Goal: Transaction & Acquisition: Book appointment/travel/reservation

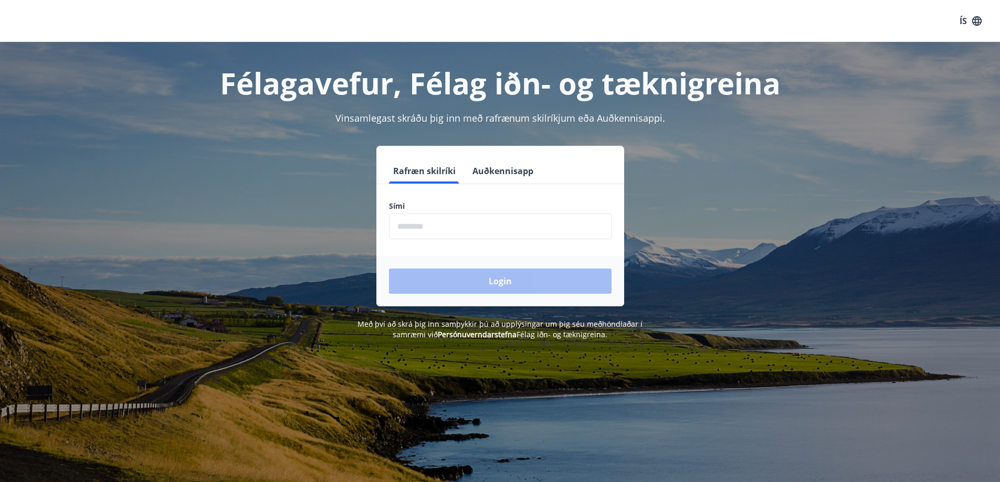
click at [427, 227] on input "phone" at bounding box center [500, 227] width 222 height 26
type input "********"
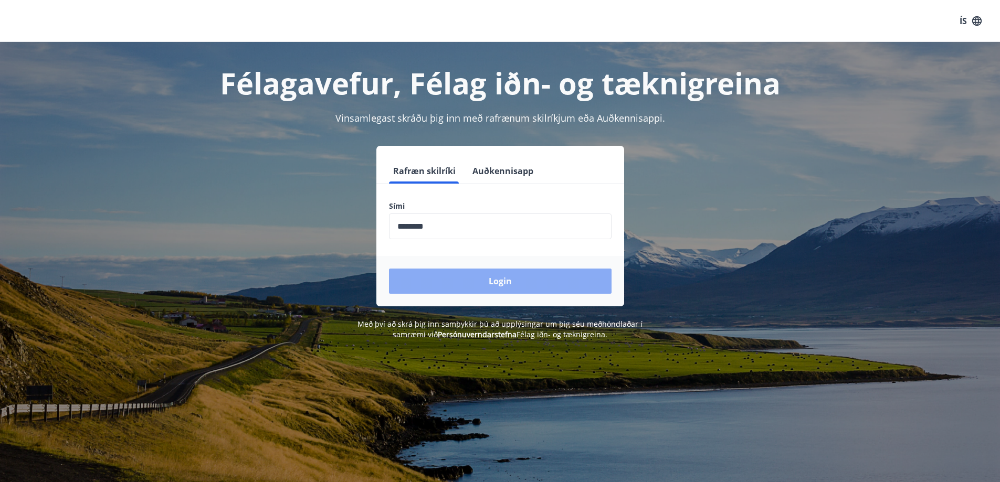
click at [479, 282] on button "Login" at bounding box center [500, 281] width 222 height 25
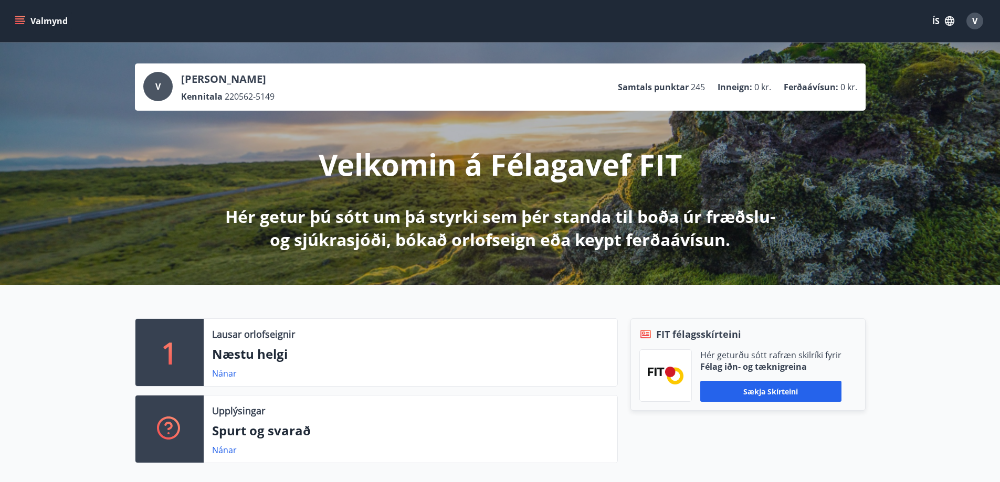
click at [24, 20] on icon "menu" at bounding box center [20, 21] width 10 height 10
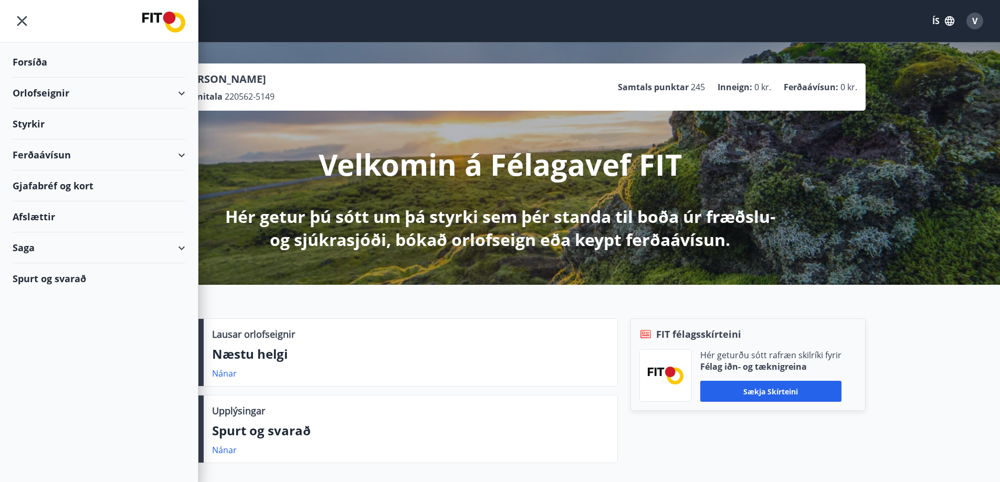
click at [178, 92] on div "Orlofseignir" at bounding box center [99, 93] width 173 height 31
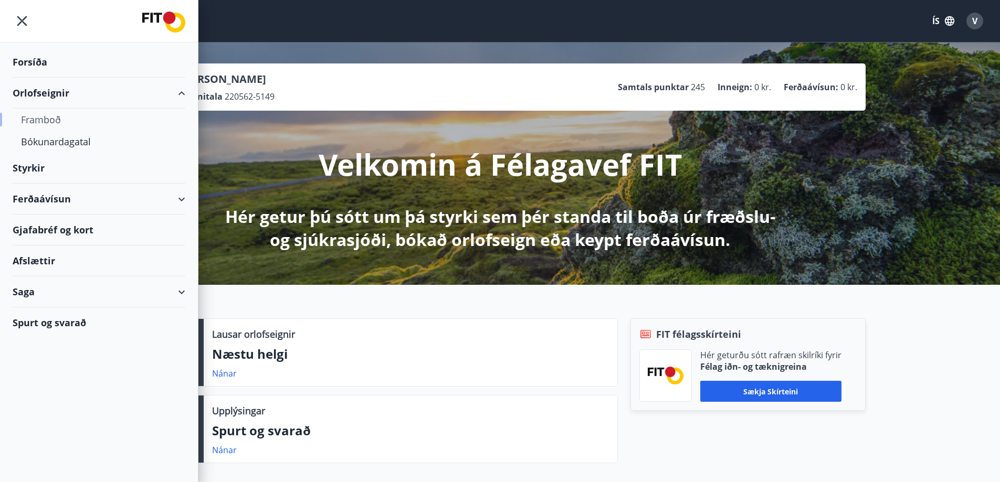
click at [42, 119] on div "Framboð" at bounding box center [99, 120] width 156 height 22
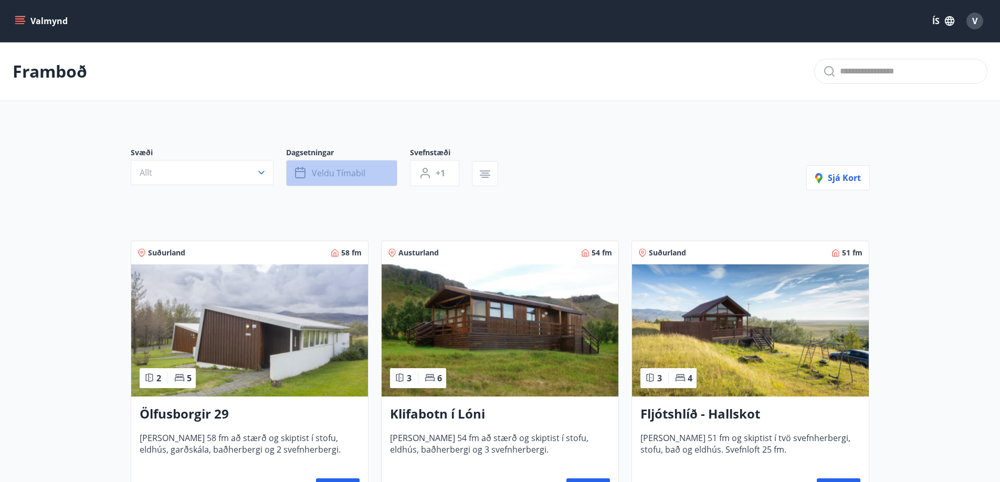
click at [346, 173] on span "Veldu tímabil" at bounding box center [339, 173] width 54 height 12
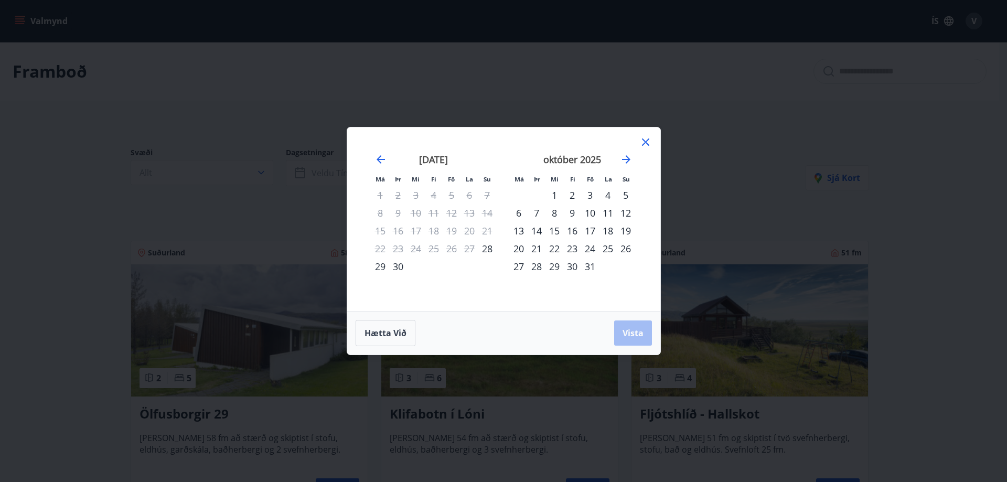
click at [554, 195] on div "1" at bounding box center [555, 195] width 18 height 18
click at [587, 266] on div "31" at bounding box center [590, 267] width 18 height 18
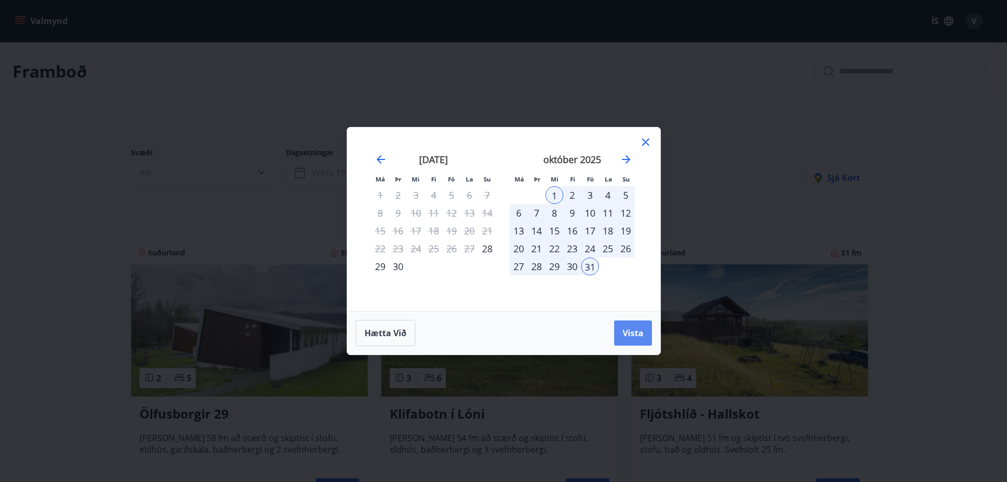
click at [631, 332] on span "Vista" at bounding box center [633, 333] width 21 height 12
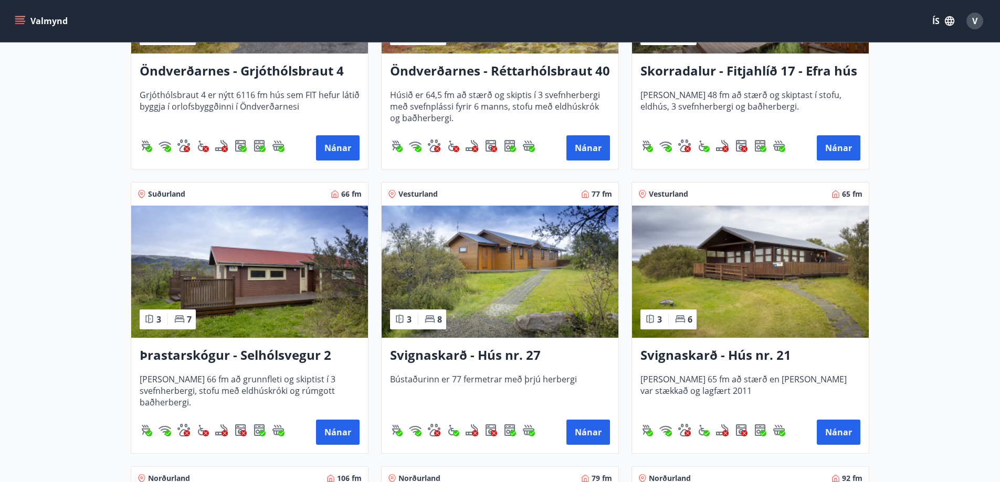
scroll to position [2046, 0]
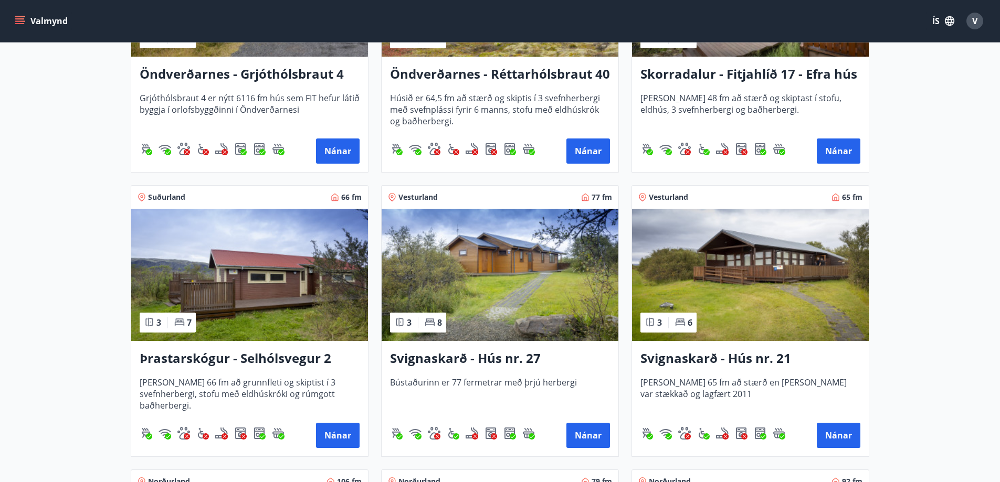
click at [517, 330] on img at bounding box center [499, 275] width 237 height 132
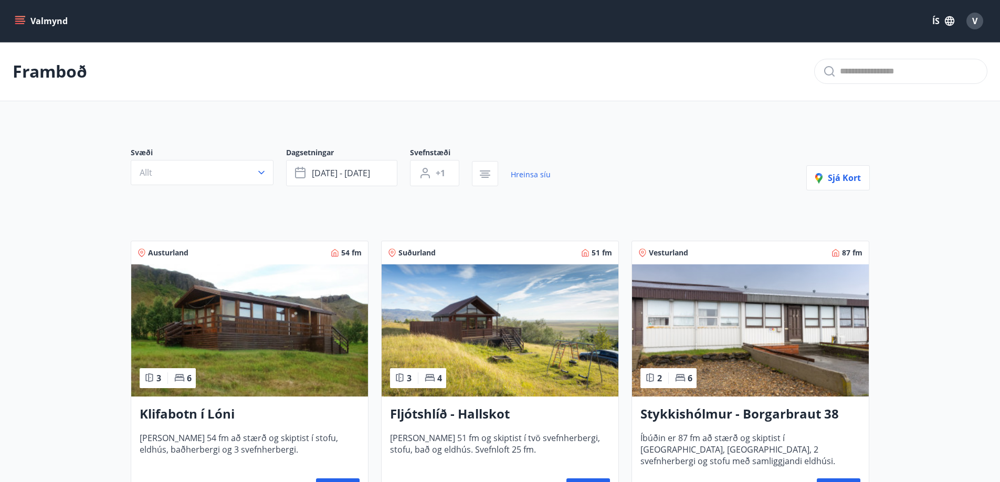
click at [22, 19] on icon "menu" at bounding box center [19, 18] width 9 height 1
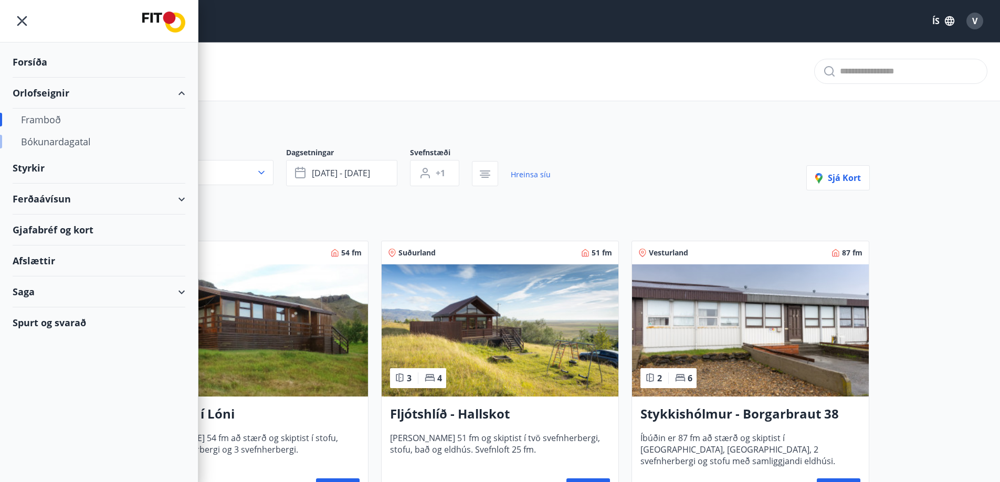
click at [69, 142] on div "Bókunardagatal" at bounding box center [99, 142] width 156 height 22
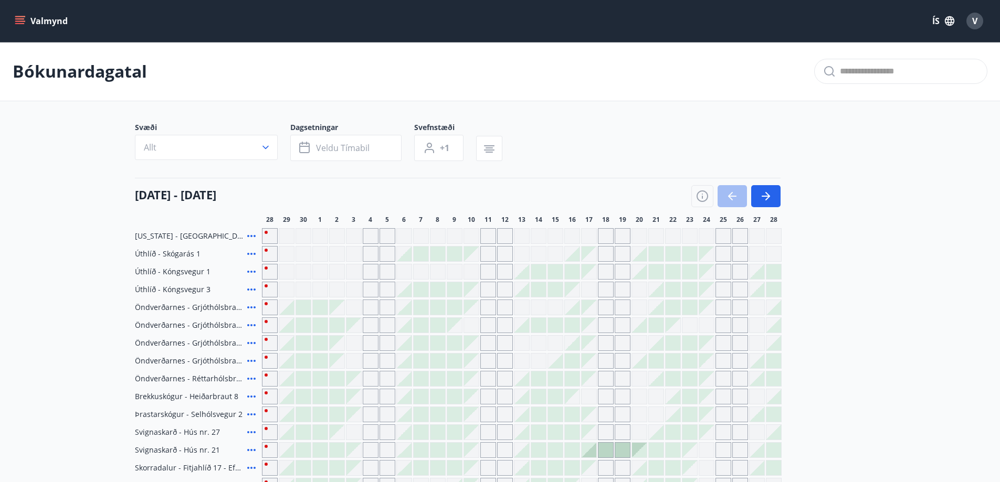
click at [704, 66] on div "Bókunardagatal" at bounding box center [500, 71] width 1000 height 59
click at [702, 65] on div "Bókunardagatal" at bounding box center [500, 71] width 1000 height 59
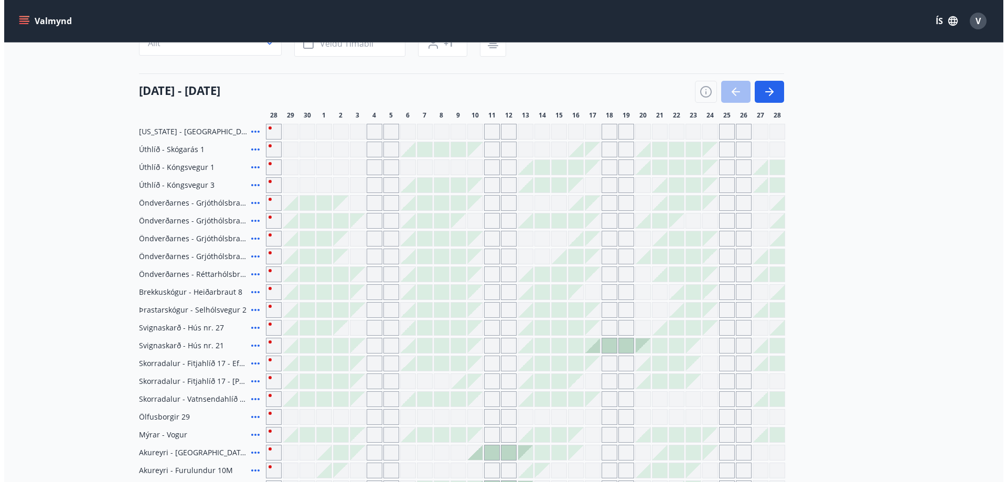
scroll to position [105, 0]
click at [251, 345] on icon at bounding box center [251, 345] width 8 height 2
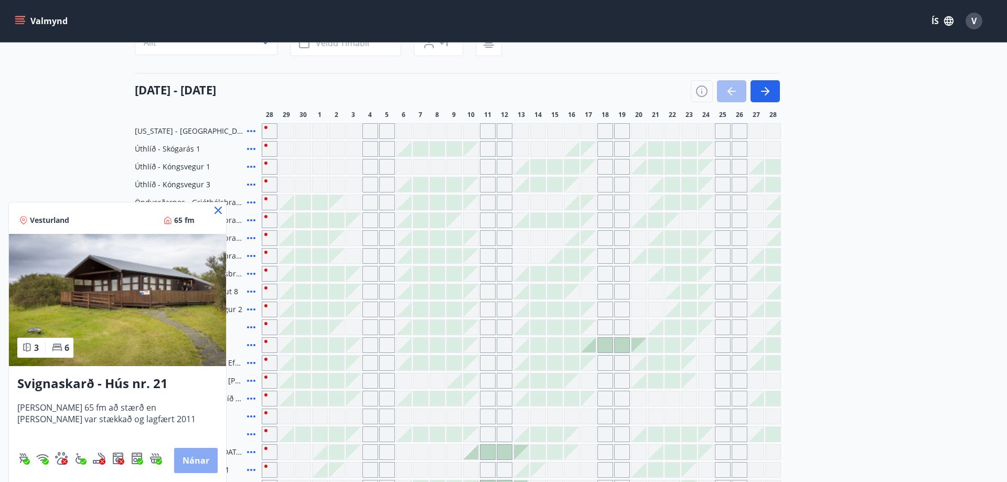
click at [194, 458] on button "Nánar" at bounding box center [196, 460] width 44 height 25
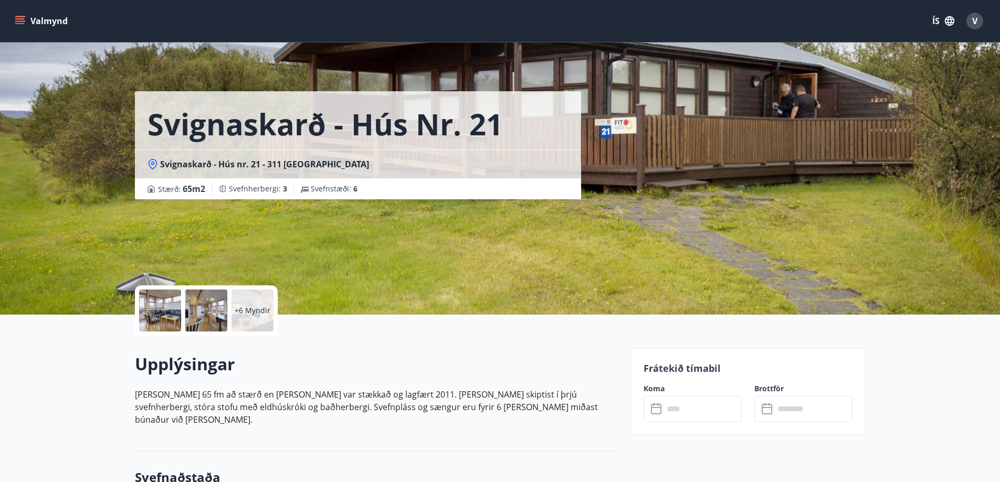
click at [171, 310] on div at bounding box center [160, 311] width 42 height 42
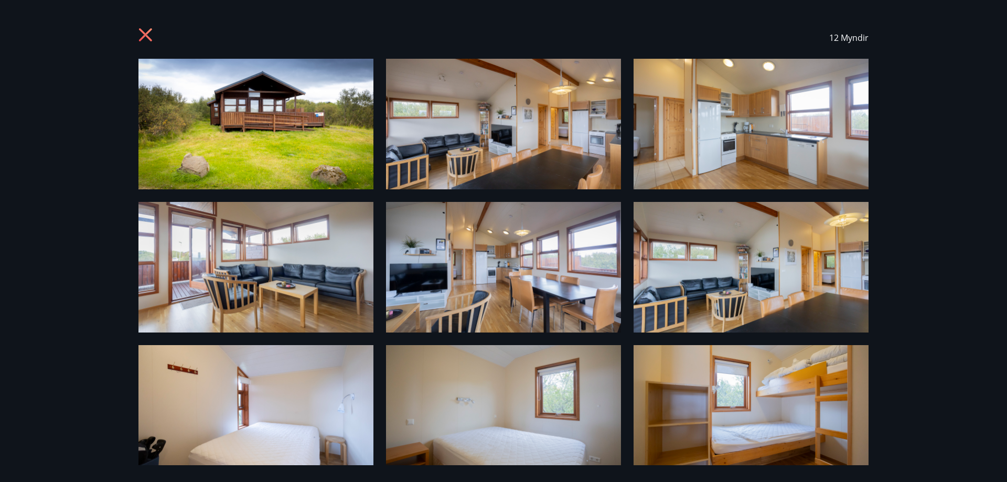
click at [263, 144] on img at bounding box center [256, 124] width 235 height 131
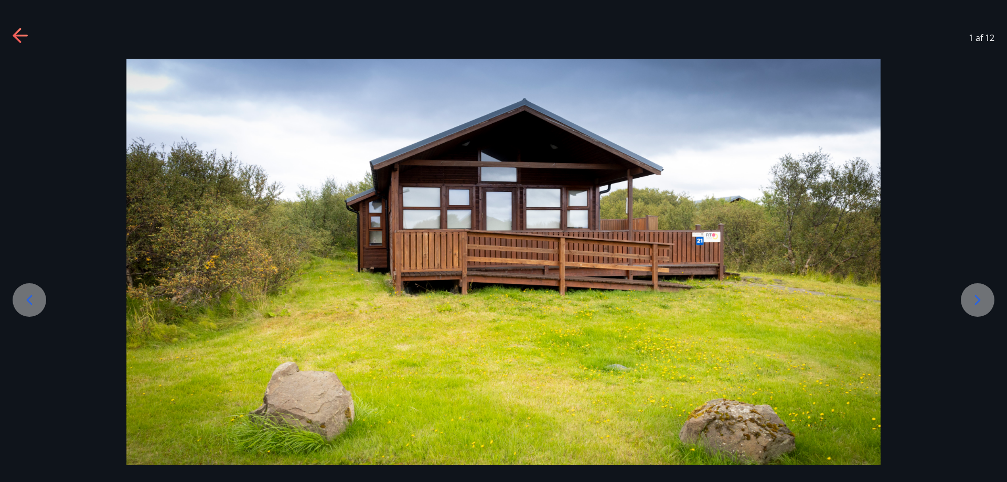
click at [980, 298] on icon at bounding box center [978, 300] width 17 height 17
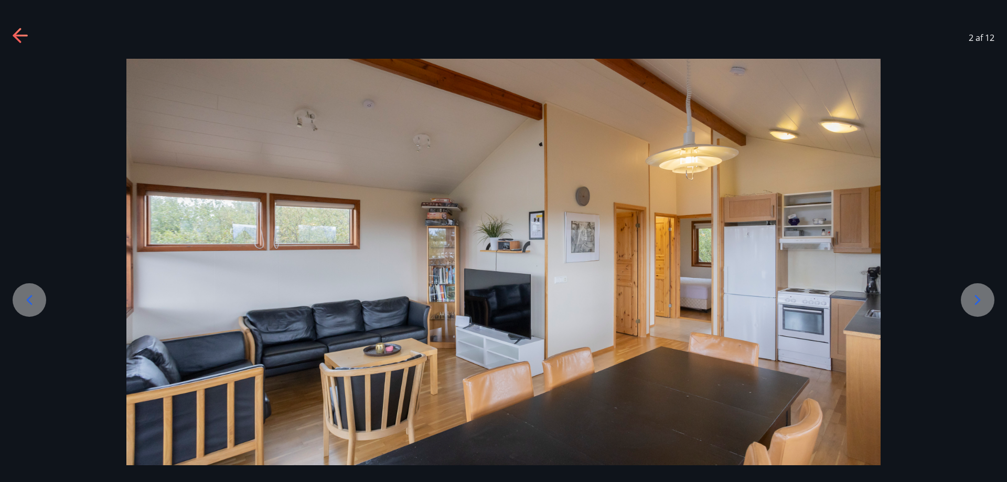
click at [977, 300] on icon at bounding box center [978, 300] width 17 height 17
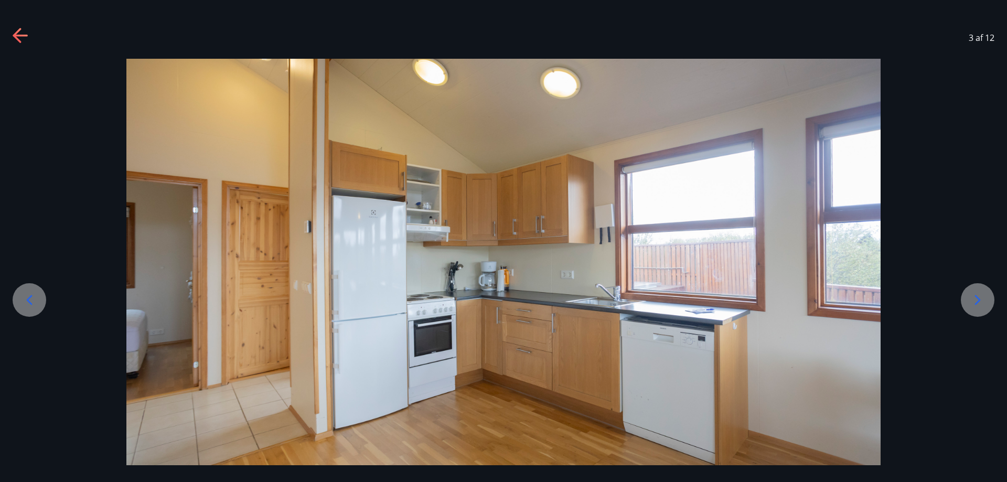
click at [976, 301] on icon at bounding box center [978, 300] width 17 height 17
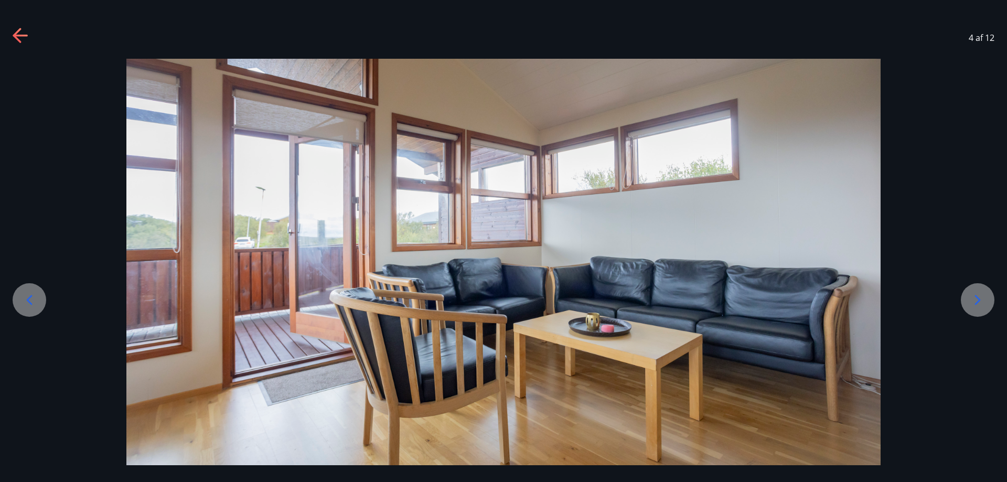
click at [976, 301] on icon at bounding box center [978, 300] width 17 height 17
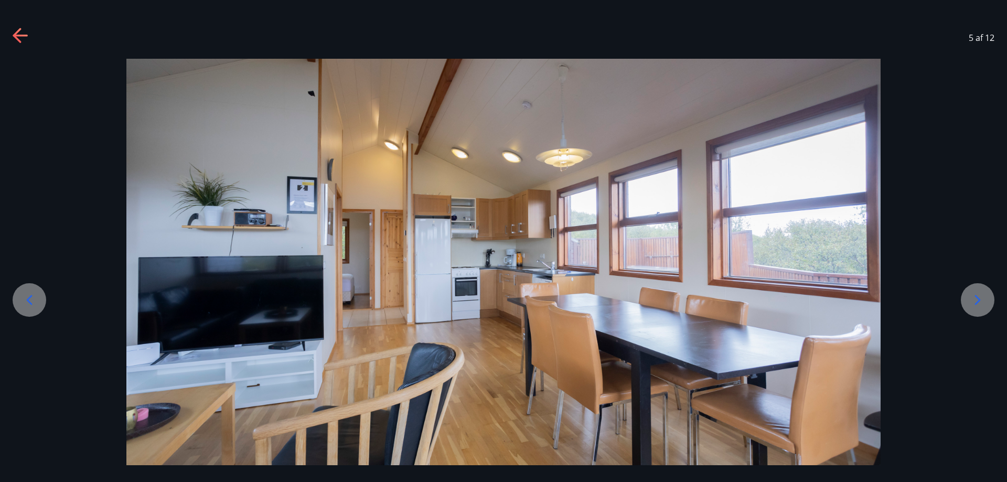
click at [976, 301] on icon at bounding box center [978, 300] width 17 height 17
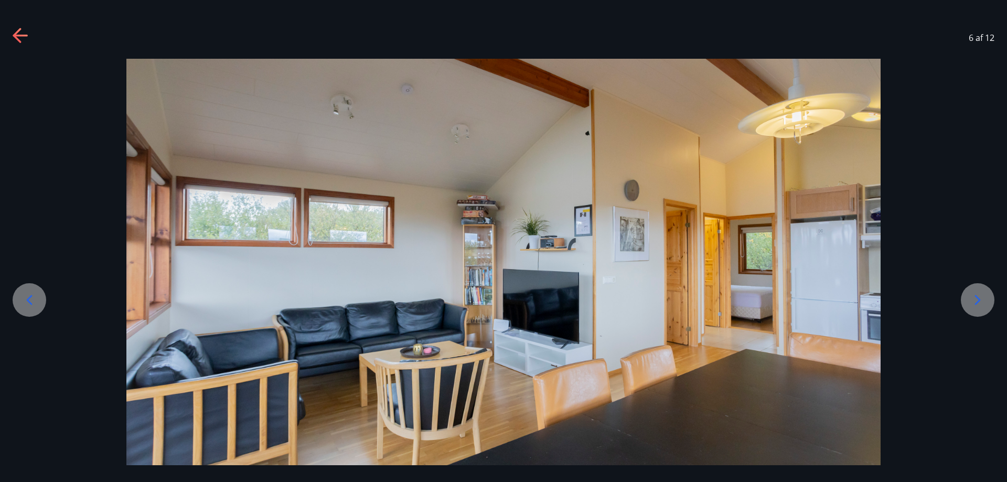
click at [982, 303] on icon at bounding box center [978, 300] width 17 height 17
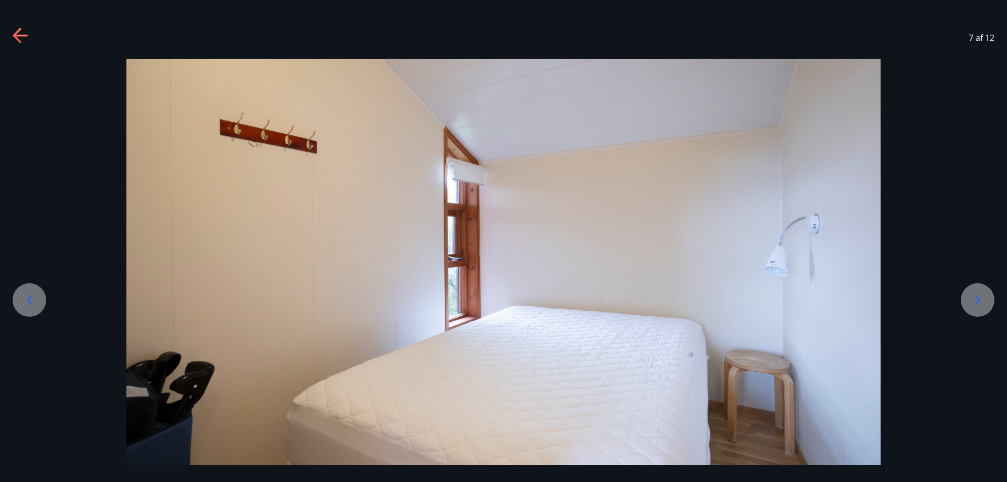
click at [980, 303] on icon at bounding box center [978, 300] width 17 height 17
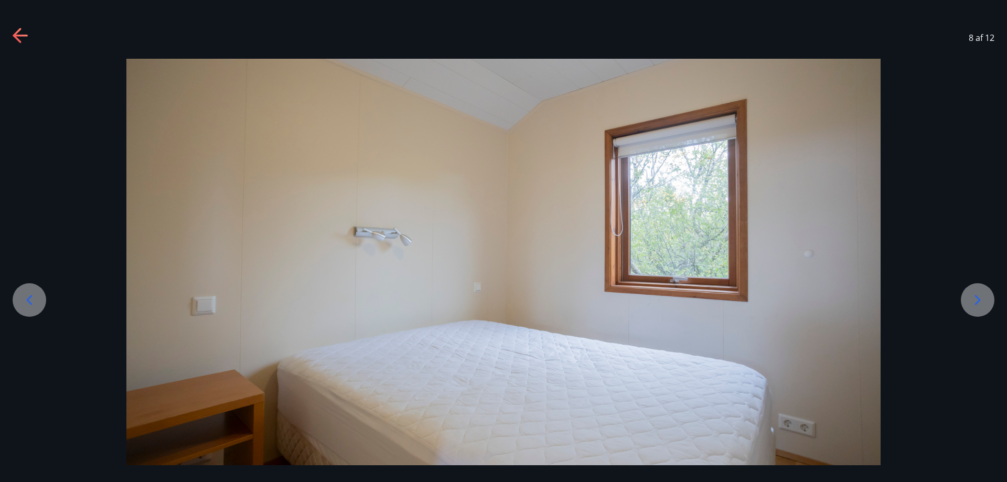
click at [24, 300] on icon at bounding box center [29, 300] width 17 height 17
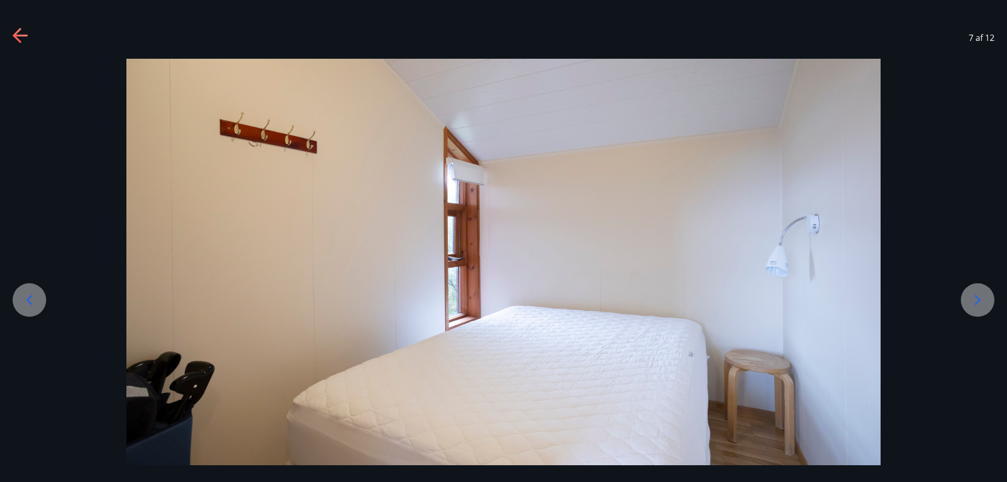
click at [968, 300] on div at bounding box center [978, 300] width 34 height 34
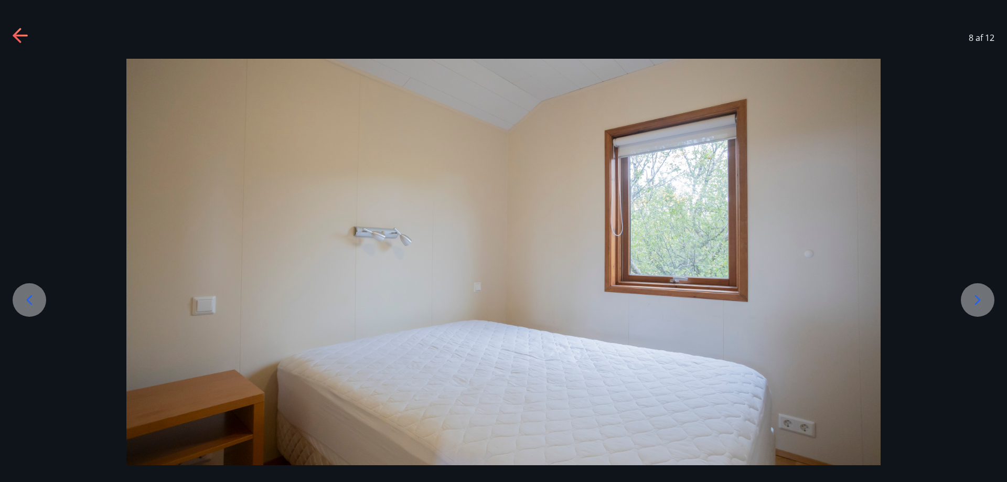
click at [969, 300] on div at bounding box center [978, 300] width 34 height 34
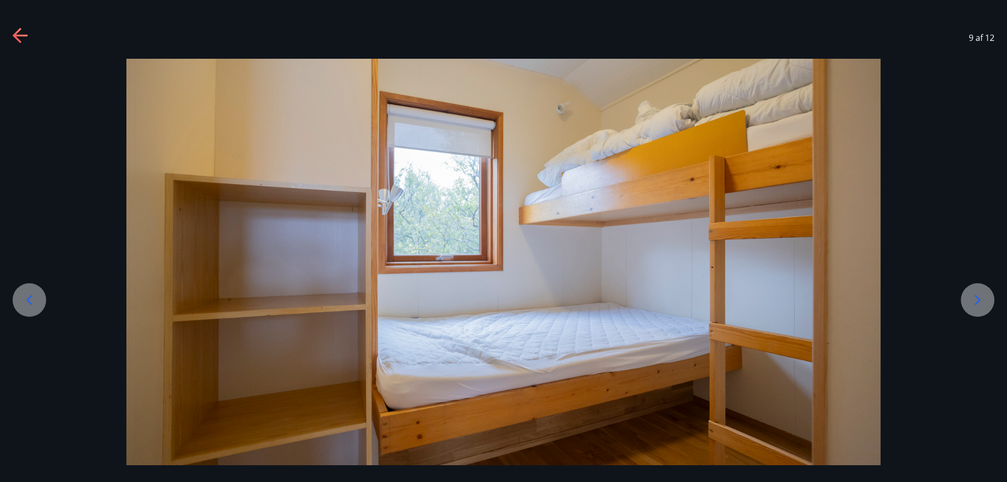
click at [978, 300] on icon at bounding box center [978, 300] width 17 height 17
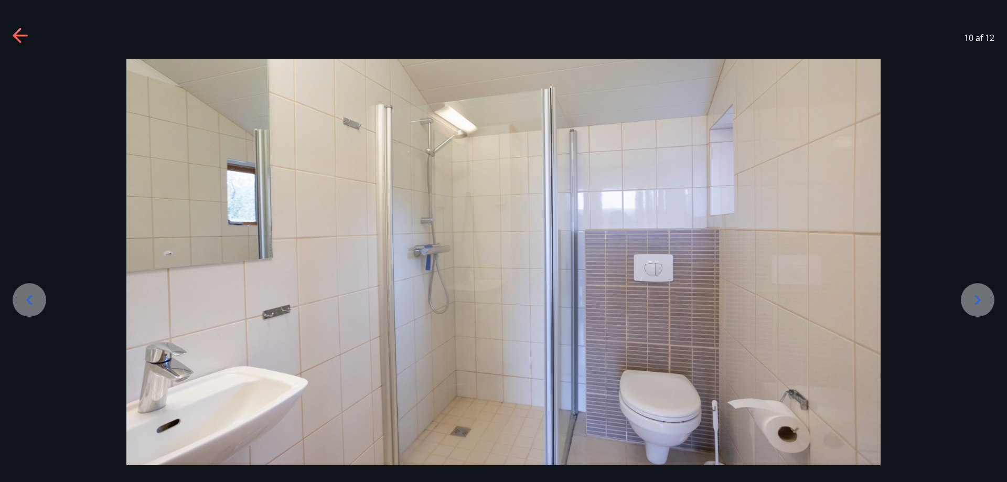
click at [976, 300] on icon at bounding box center [978, 300] width 17 height 17
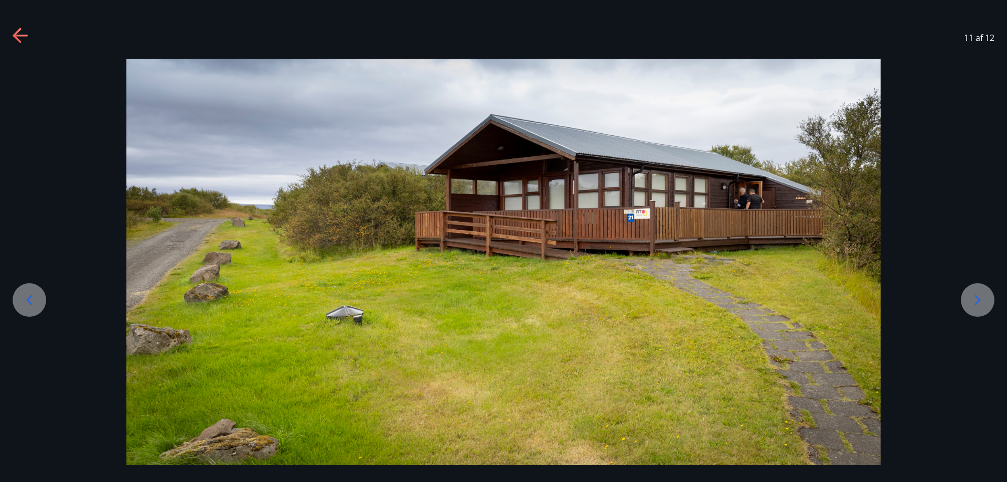
click at [979, 299] on icon at bounding box center [978, 300] width 6 height 10
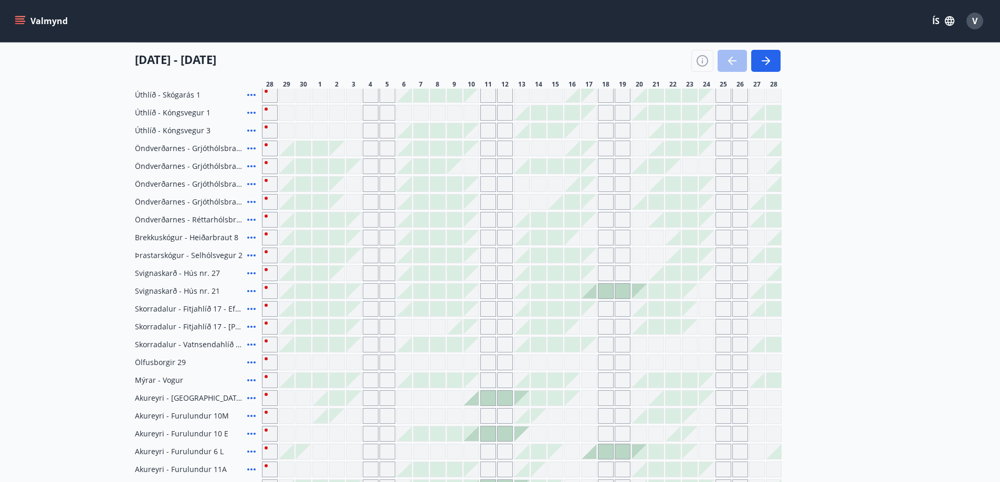
scroll to position [107, 0]
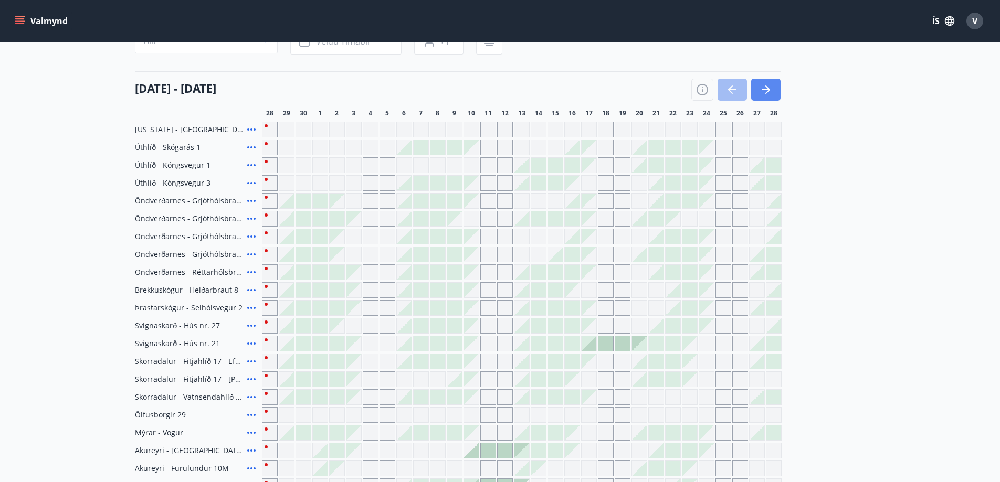
click at [762, 87] on icon "button" at bounding box center [765, 89] width 13 height 13
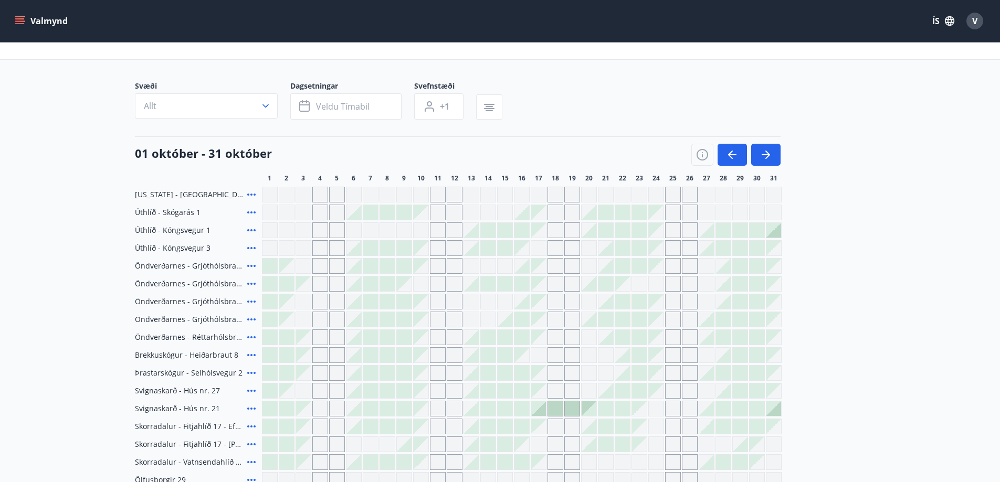
scroll to position [25, 0]
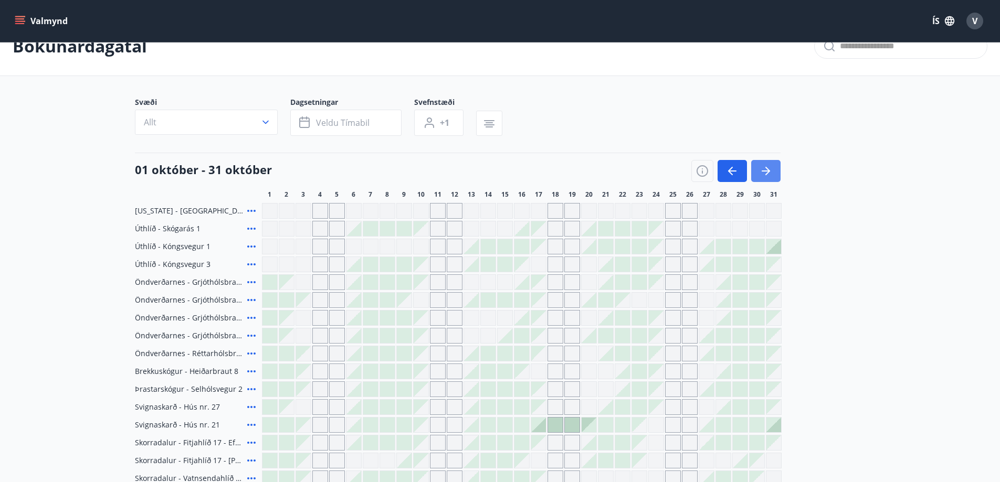
click at [763, 171] on icon "button" at bounding box center [765, 171] width 8 height 1
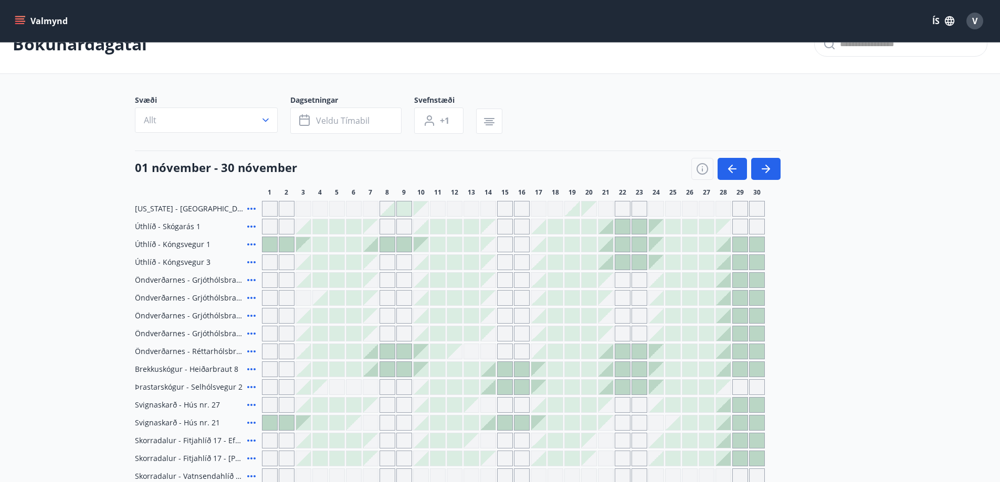
scroll to position [52, 0]
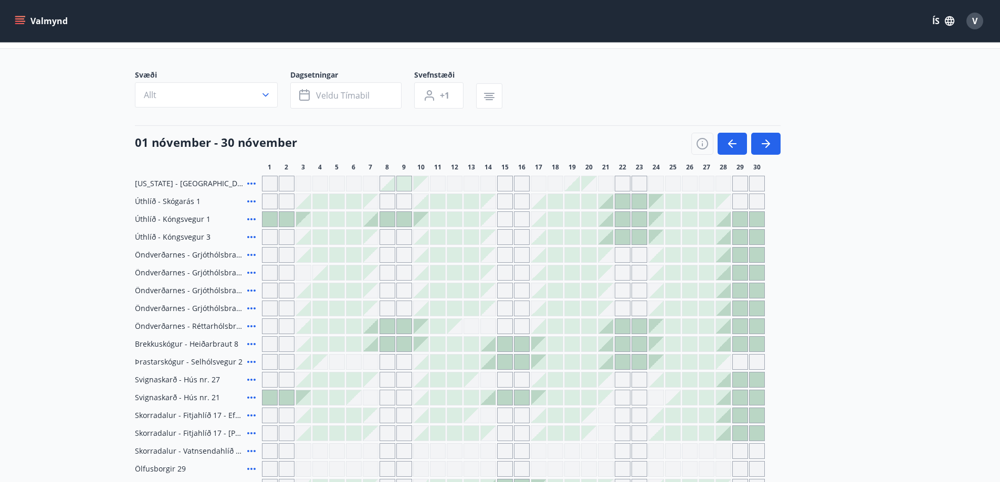
click at [250, 219] on icon at bounding box center [251, 219] width 8 height 2
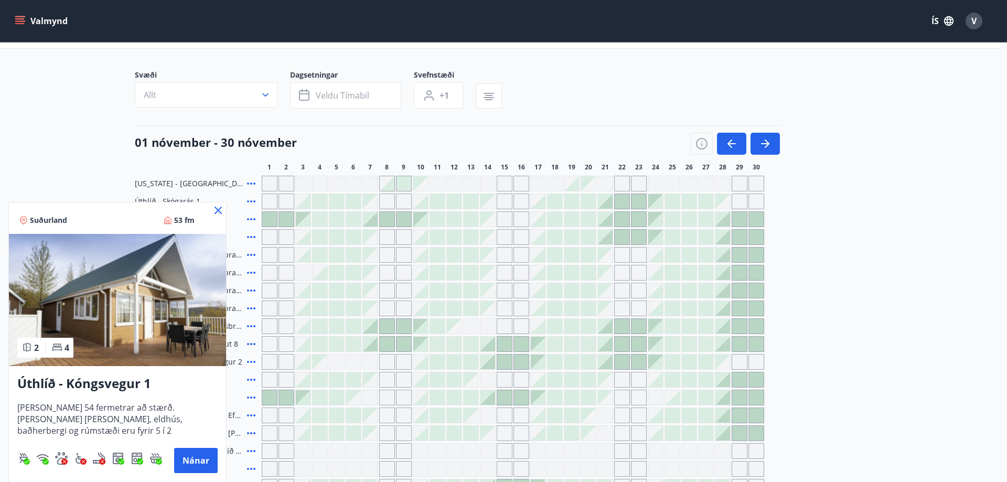
click at [215, 210] on icon at bounding box center [218, 210] width 13 height 13
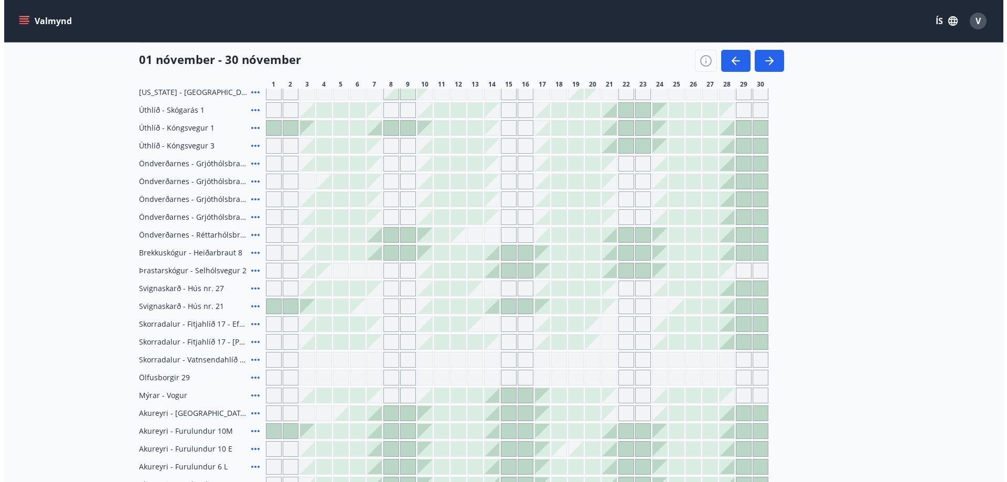
scroll to position [157, 0]
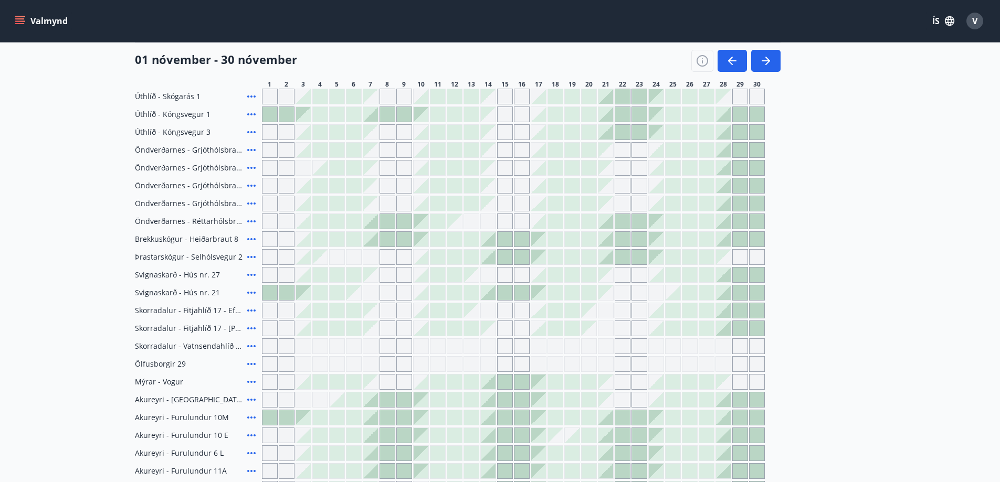
click at [251, 292] on icon at bounding box center [251, 293] width 8 height 2
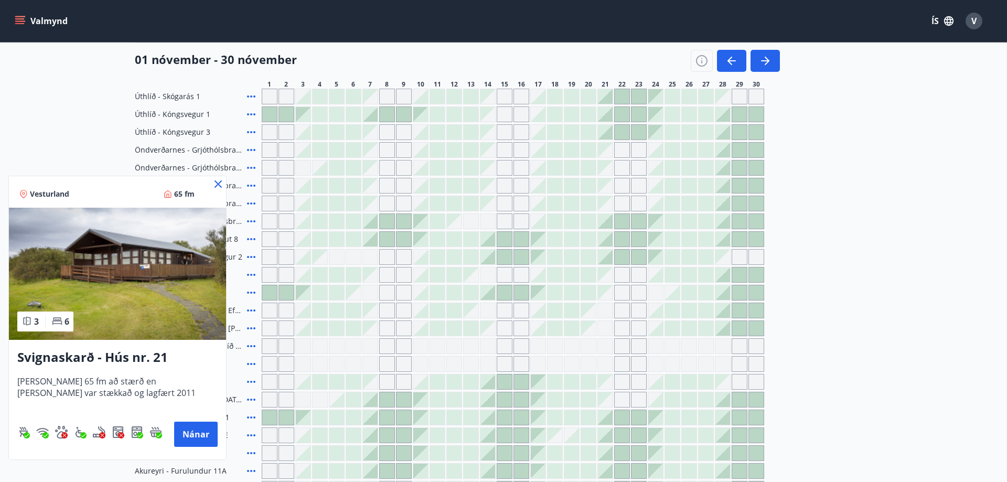
click at [216, 185] on icon at bounding box center [218, 184] width 13 height 13
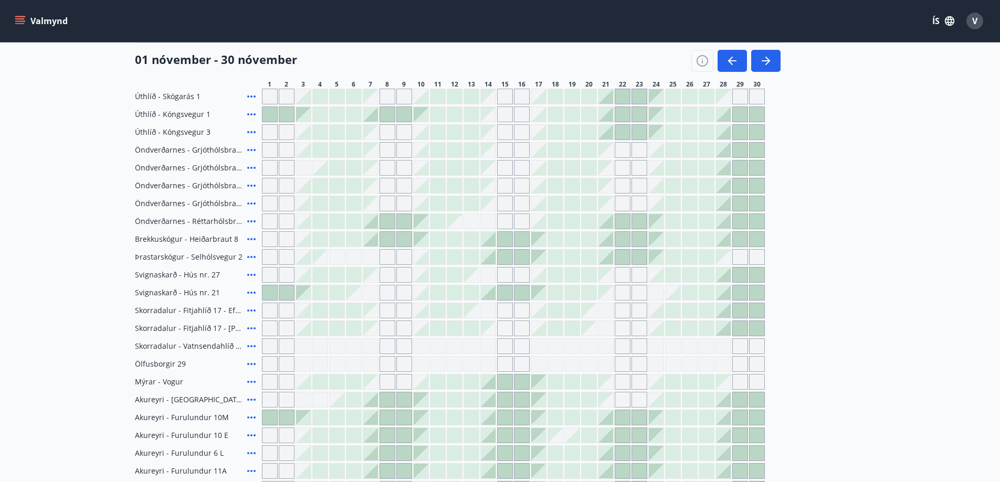
click at [249, 221] on icon at bounding box center [251, 221] width 8 height 2
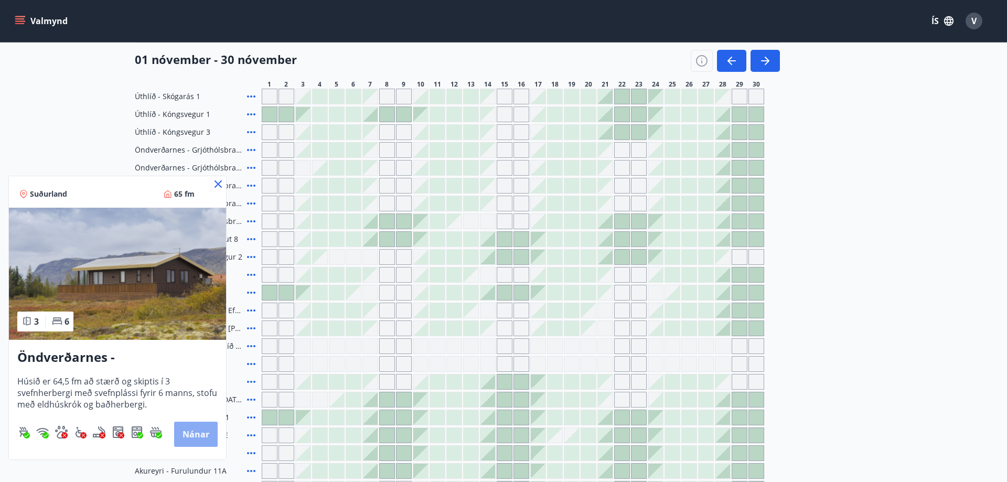
click at [198, 433] on button "Nánar" at bounding box center [196, 434] width 44 height 25
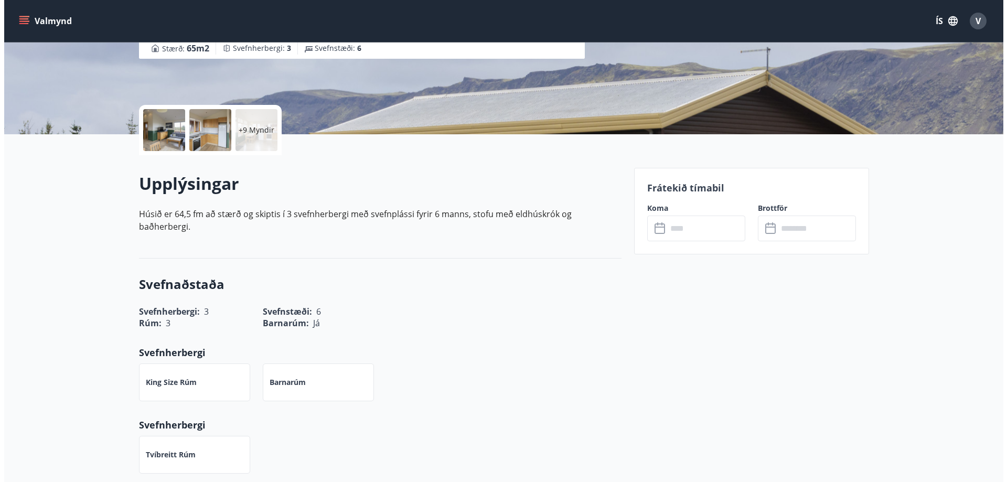
scroll to position [210, 0]
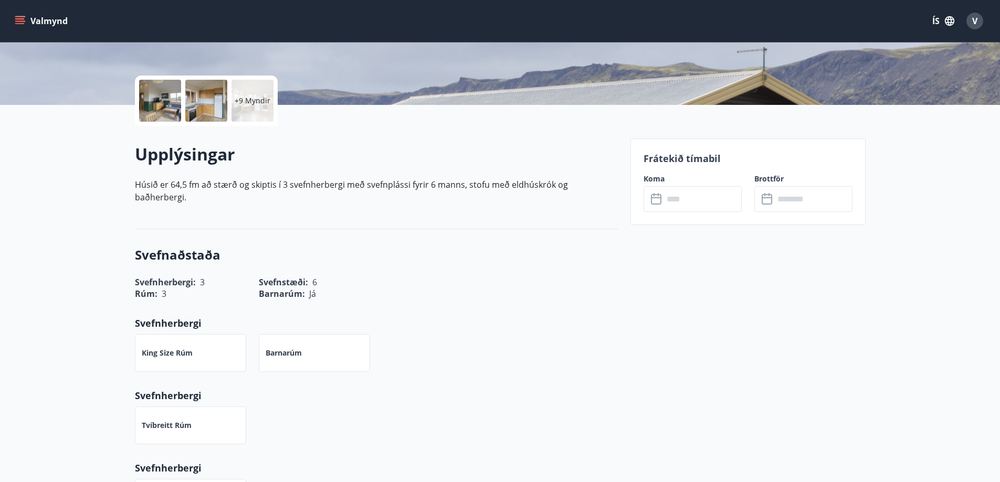
click at [166, 104] on div at bounding box center [160, 101] width 42 height 42
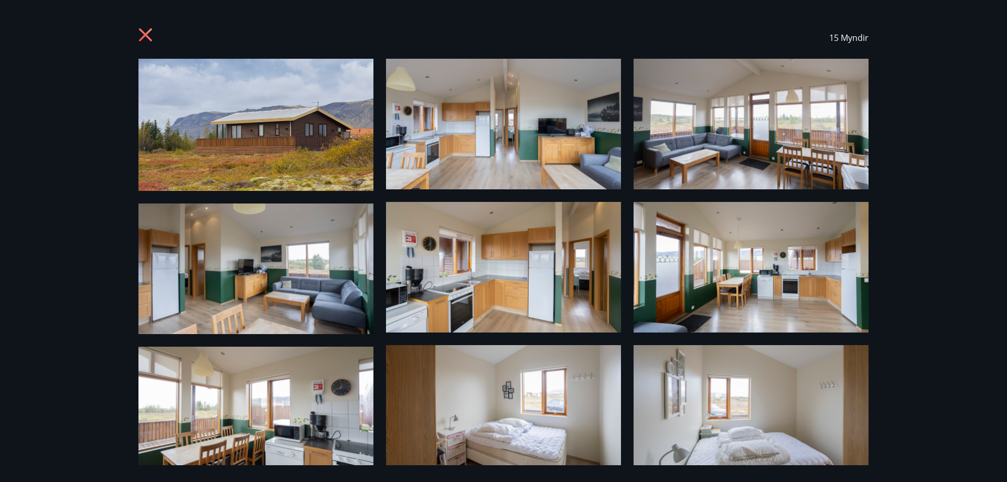
click at [329, 152] on img at bounding box center [256, 125] width 235 height 132
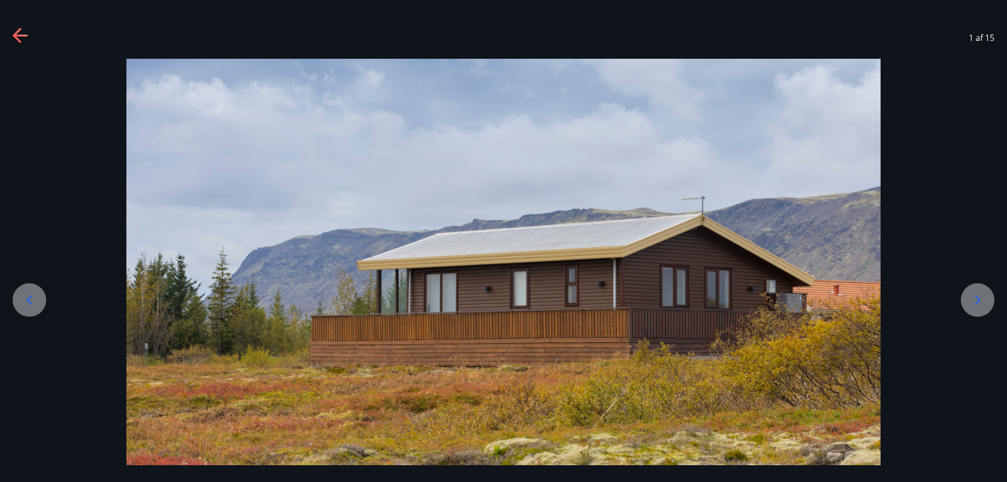
click at [977, 299] on icon at bounding box center [978, 300] width 17 height 17
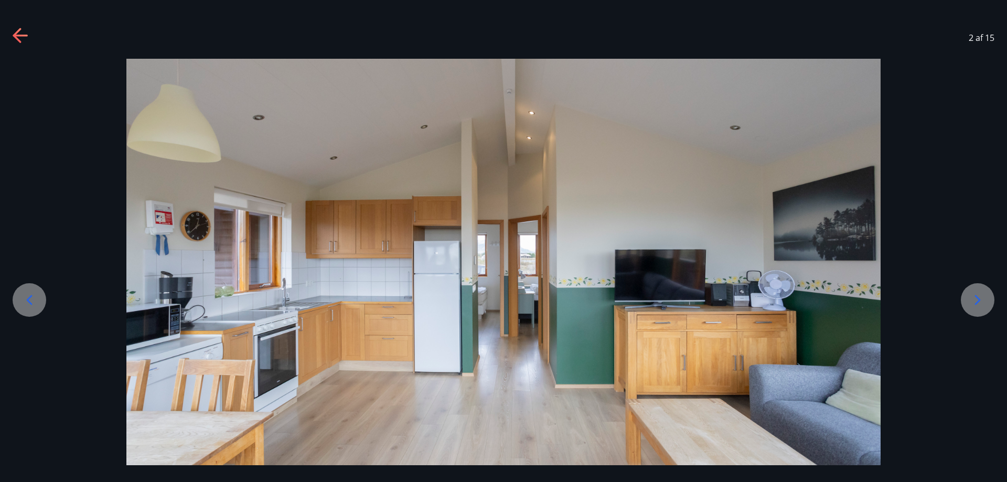
click at [977, 297] on icon at bounding box center [978, 300] width 6 height 10
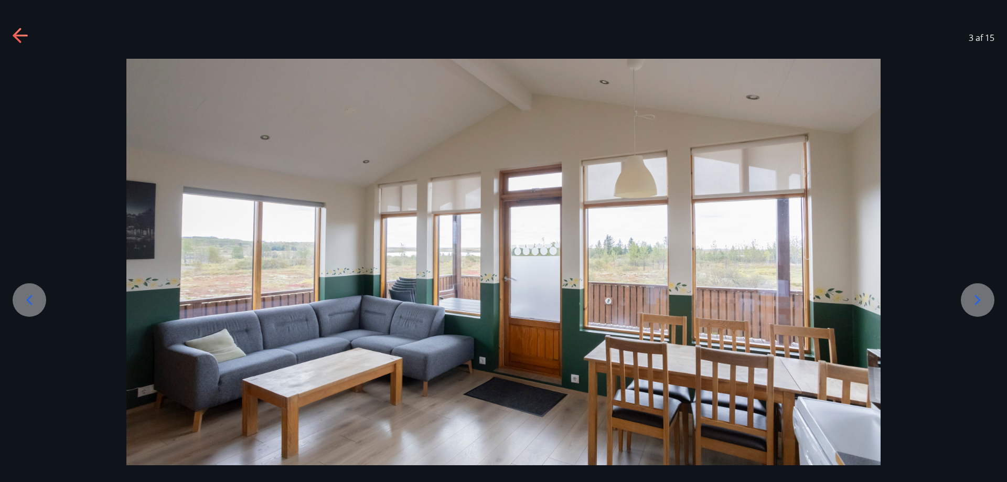
click at [976, 299] on icon at bounding box center [978, 300] width 17 height 17
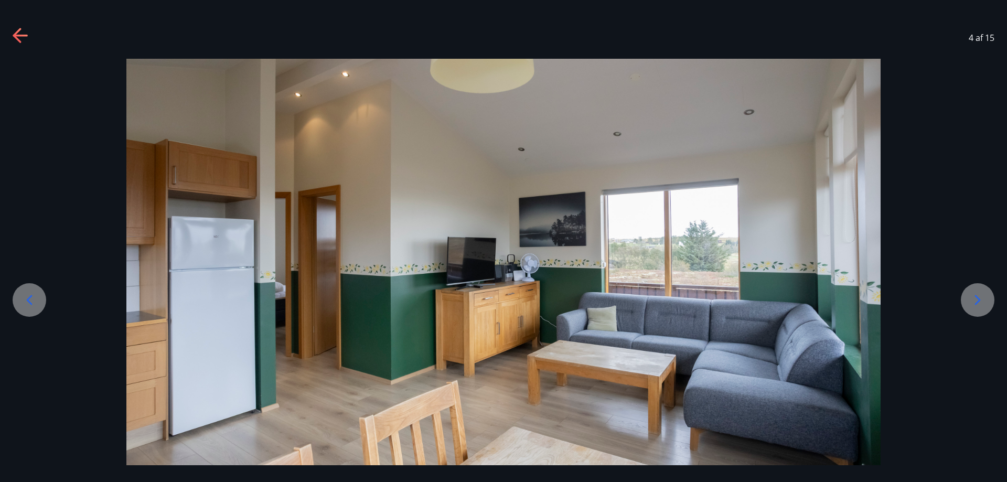
click at [976, 300] on icon at bounding box center [978, 300] width 17 height 17
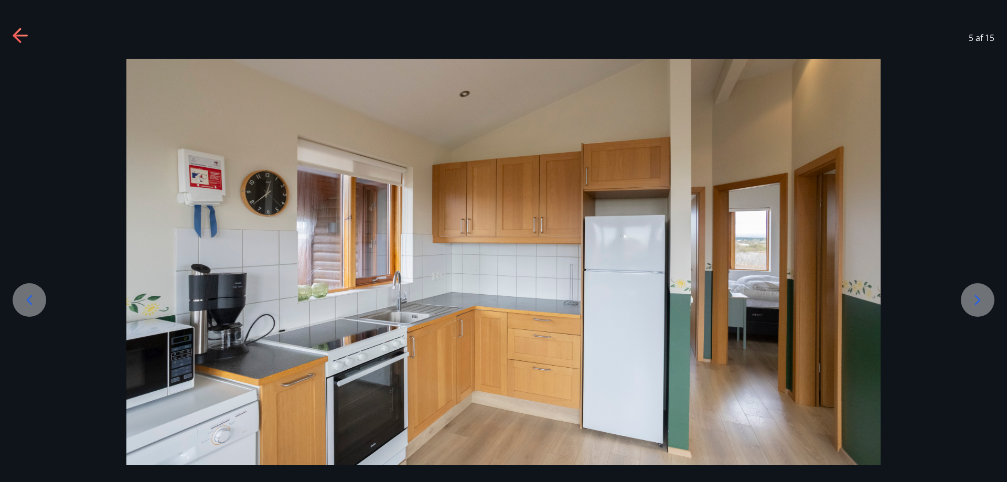
click at [976, 299] on icon at bounding box center [978, 300] width 17 height 17
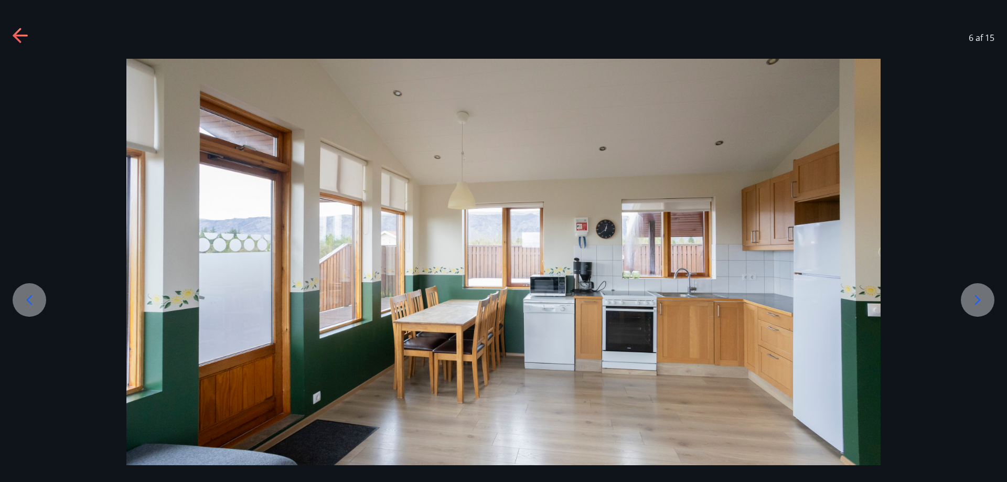
click at [976, 298] on icon at bounding box center [978, 300] width 17 height 17
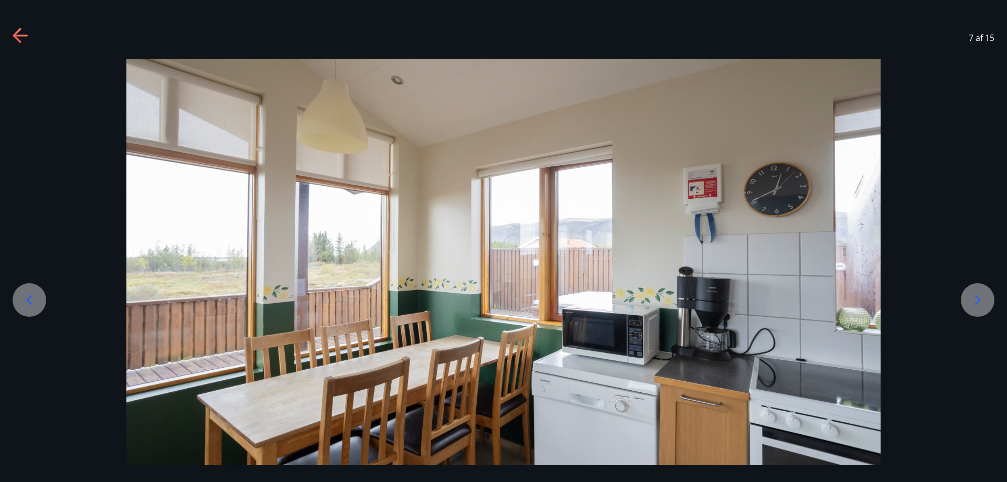
click at [976, 300] on icon at bounding box center [978, 300] width 17 height 17
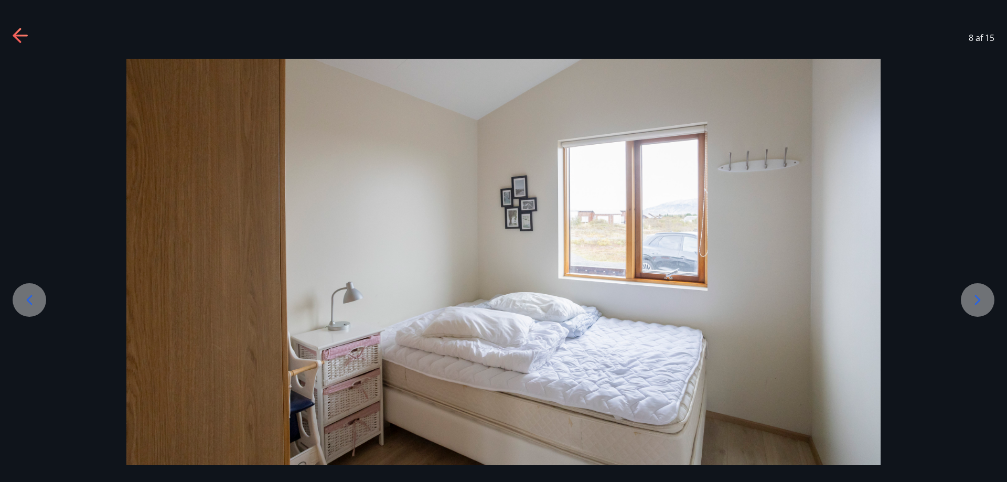
click at [979, 301] on icon at bounding box center [978, 300] width 6 height 10
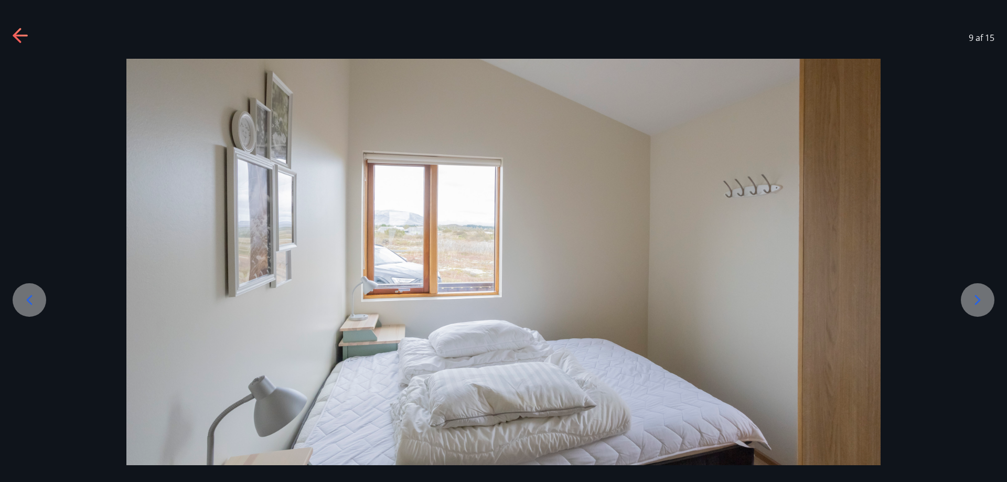
click at [983, 299] on icon at bounding box center [978, 300] width 17 height 17
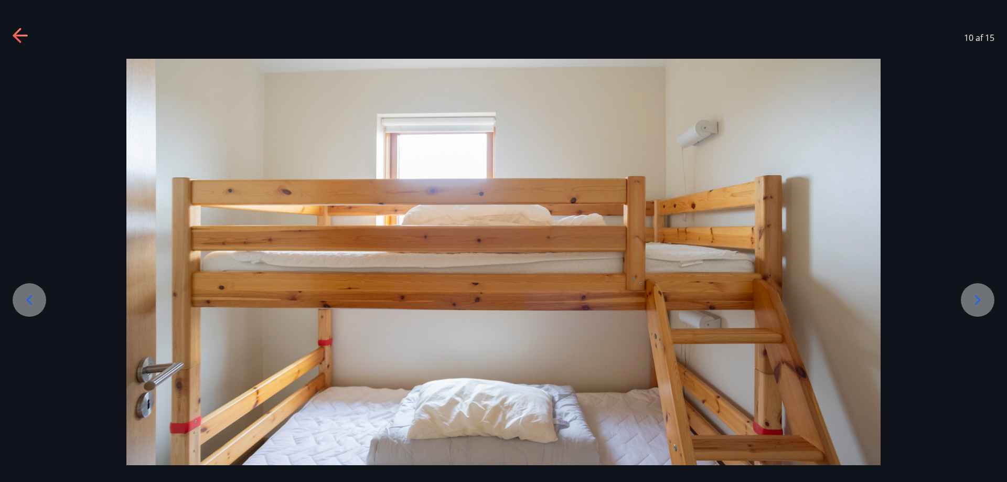
click at [978, 298] on icon at bounding box center [978, 300] width 6 height 10
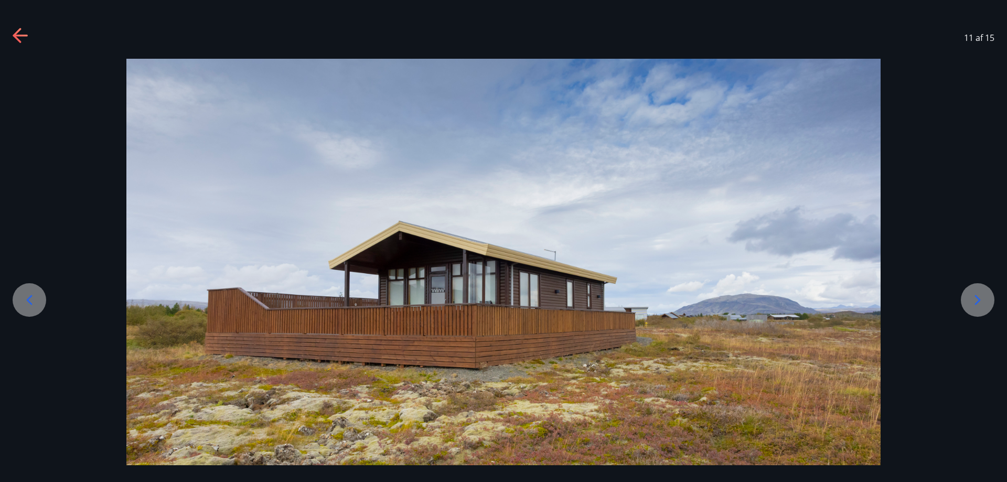
click at [978, 298] on icon at bounding box center [978, 300] width 6 height 10
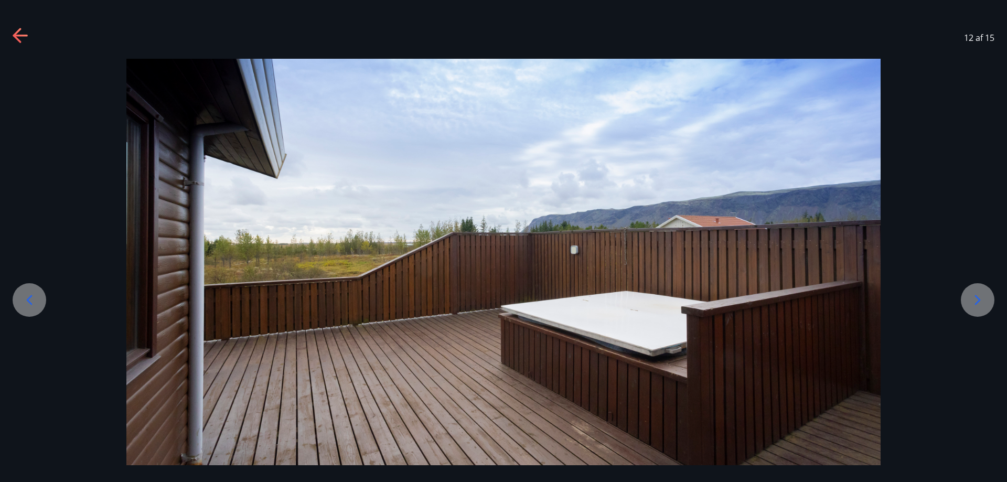
click at [976, 301] on icon at bounding box center [978, 300] width 17 height 17
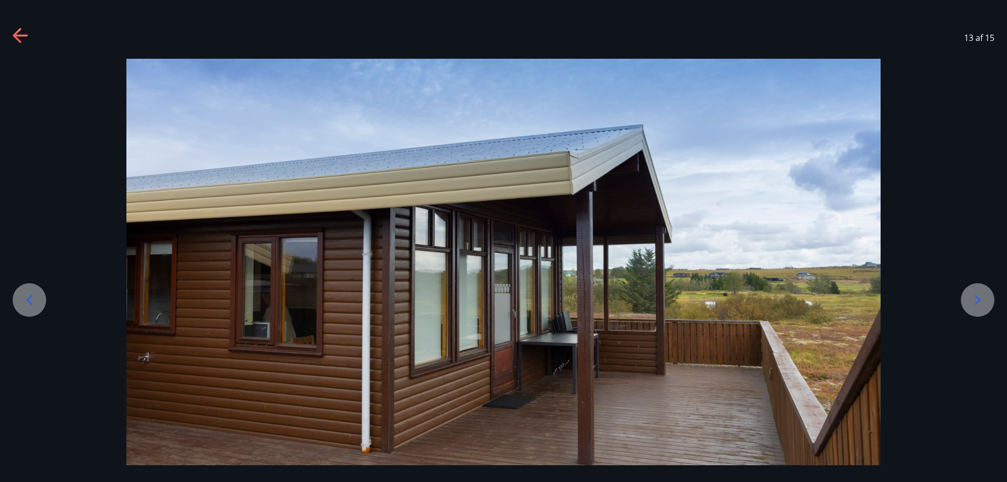
click at [976, 301] on icon at bounding box center [978, 300] width 17 height 17
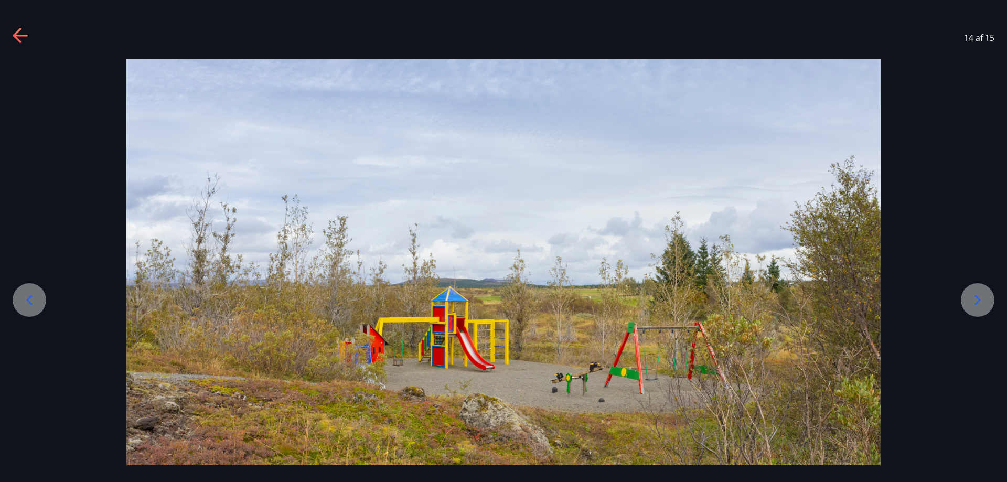
click at [976, 301] on icon at bounding box center [978, 300] width 17 height 17
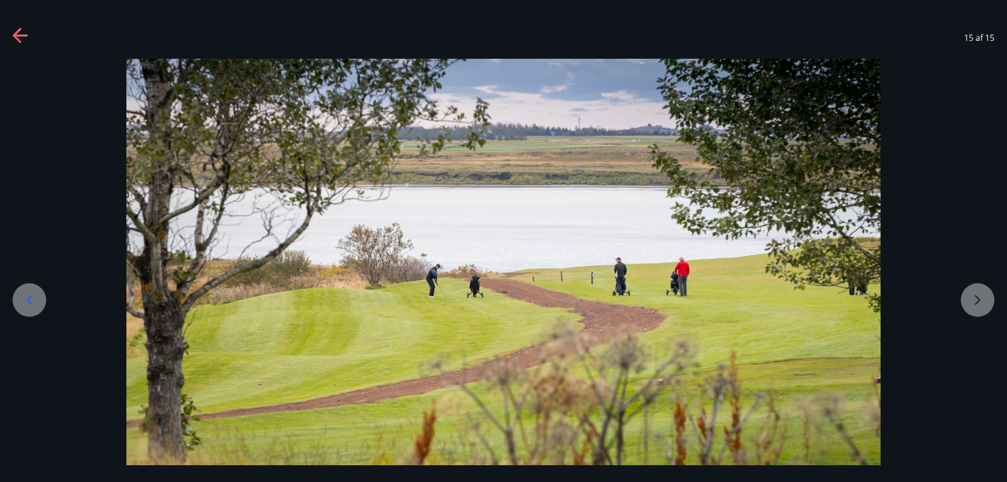
click at [975, 300] on div at bounding box center [503, 268] width 1007 height 419
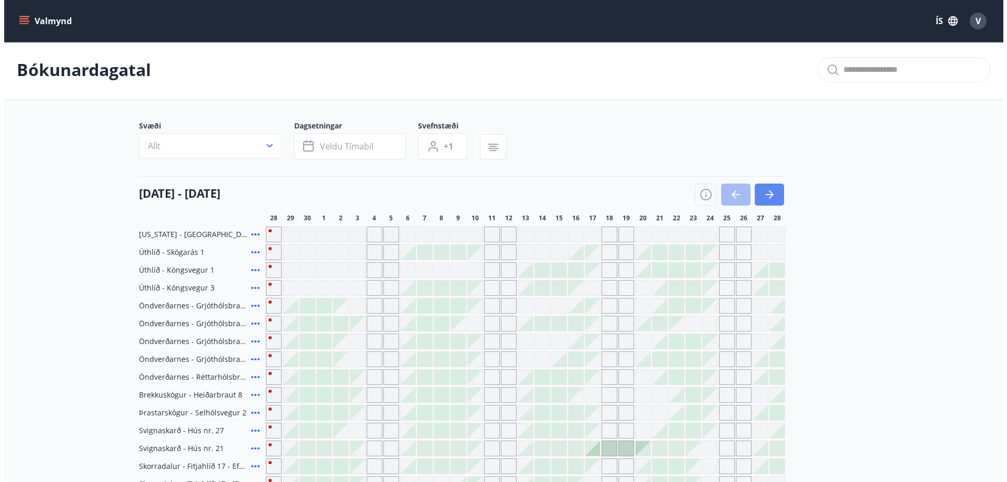
scroll to position [211, 0]
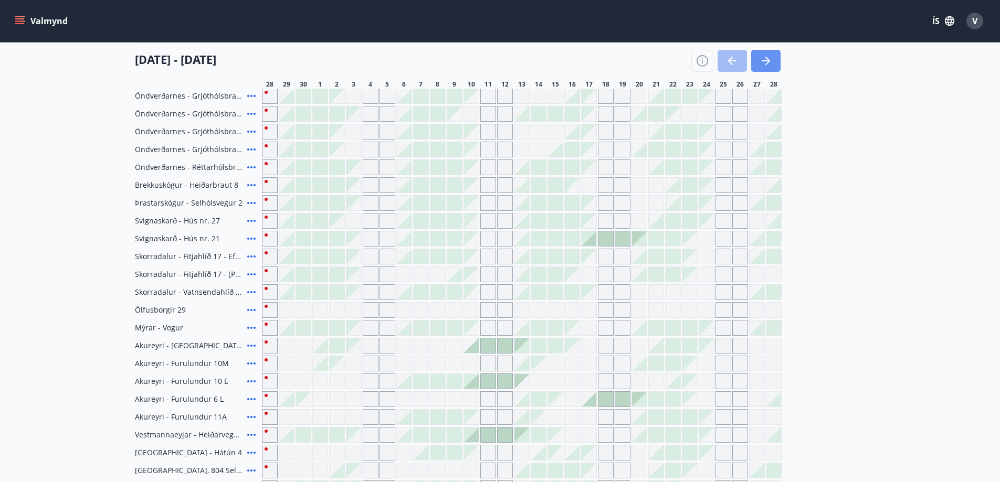
drag, startPoint x: 763, startPoint y: 61, endPoint x: 904, endPoint y: 246, distance: 232.6
click at [763, 60] on icon "button" at bounding box center [765, 60] width 8 height 1
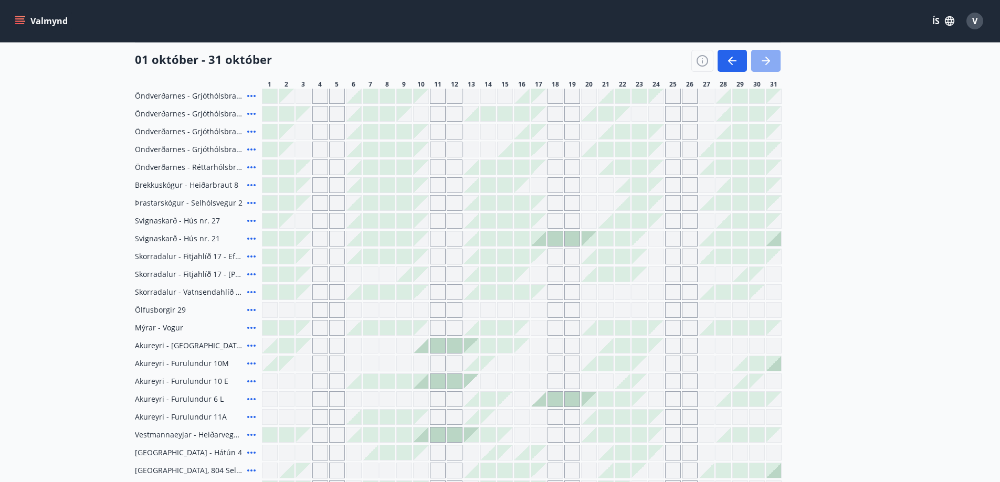
click at [762, 59] on icon "button" at bounding box center [765, 61] width 13 height 13
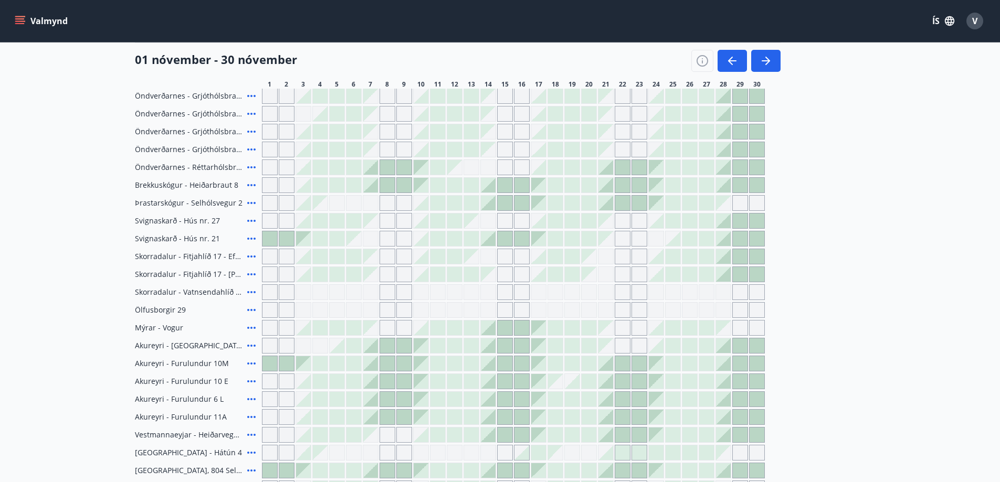
click at [374, 169] on div at bounding box center [370, 167] width 15 height 15
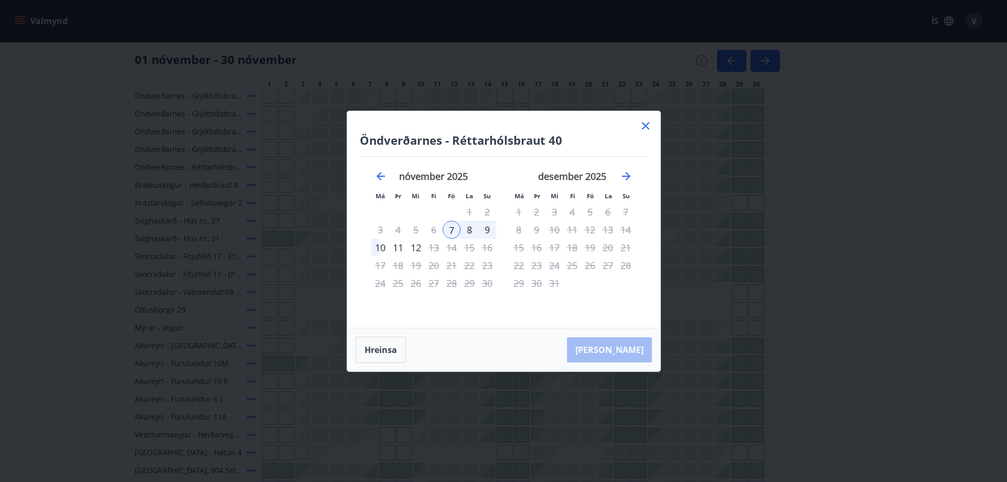
click at [632, 349] on div "[PERSON_NAME]" at bounding box center [503, 349] width 313 height 43
click at [379, 248] on div "10" at bounding box center [380, 248] width 18 height 18
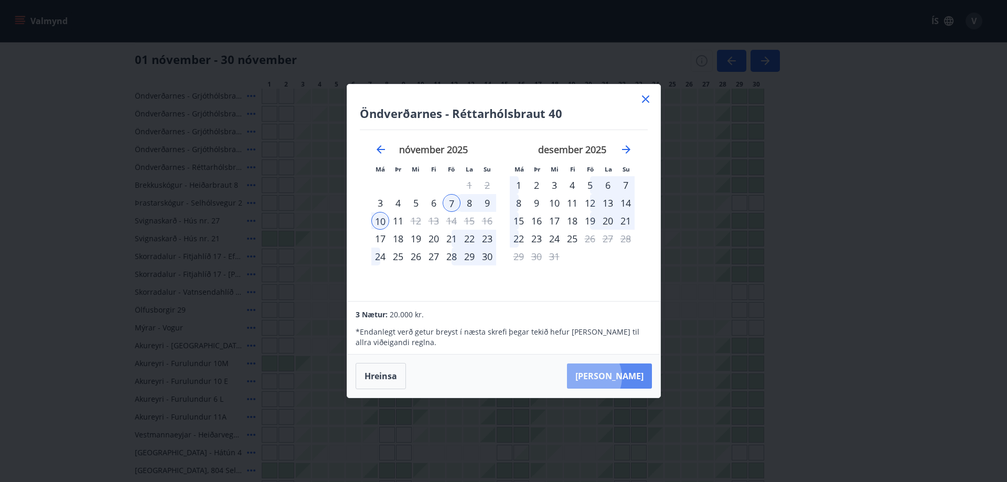
click at [620, 377] on button "[PERSON_NAME]" at bounding box center [609, 376] width 85 height 25
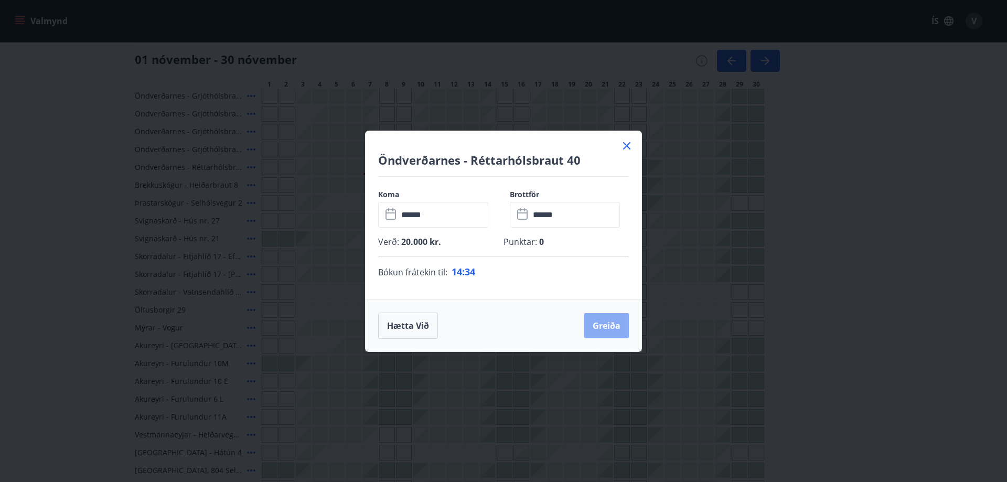
click at [608, 324] on button "Greiða" at bounding box center [607, 325] width 45 height 25
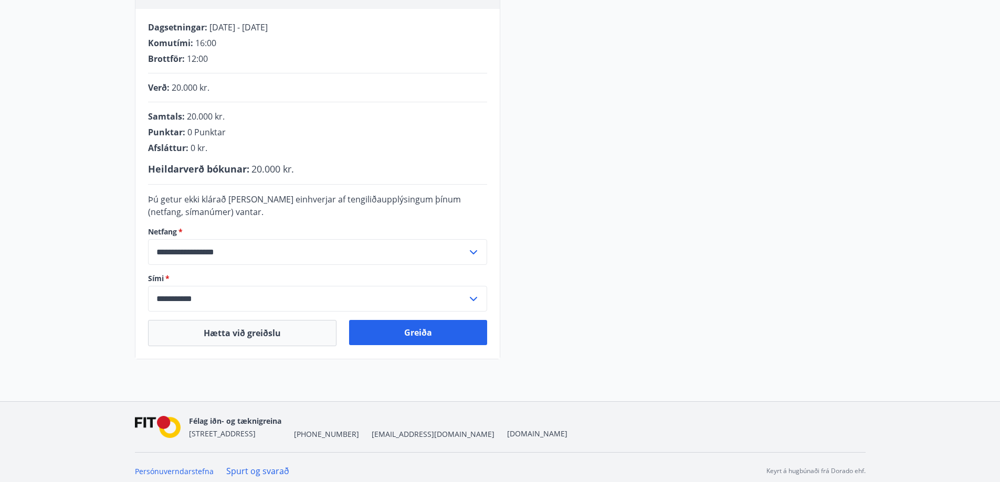
scroll to position [211, 0]
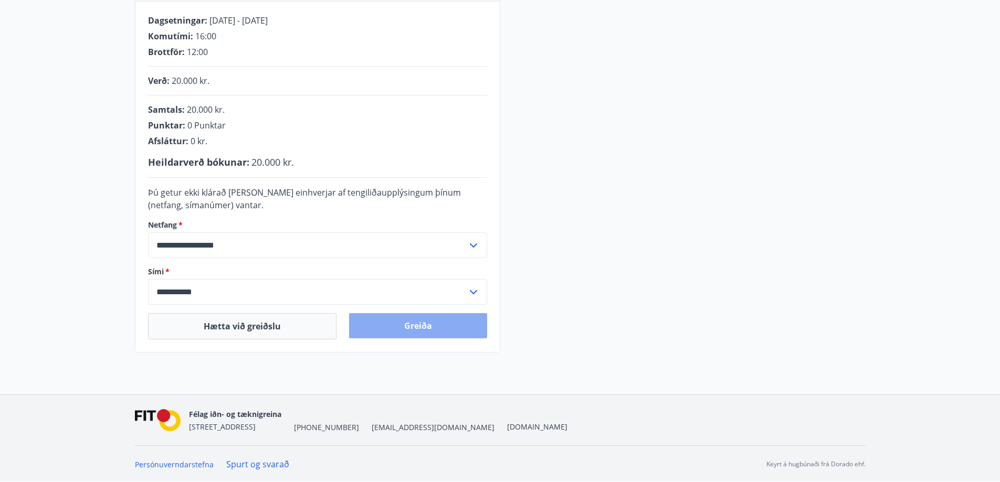
click at [421, 328] on button "Greiða" at bounding box center [418, 325] width 138 height 25
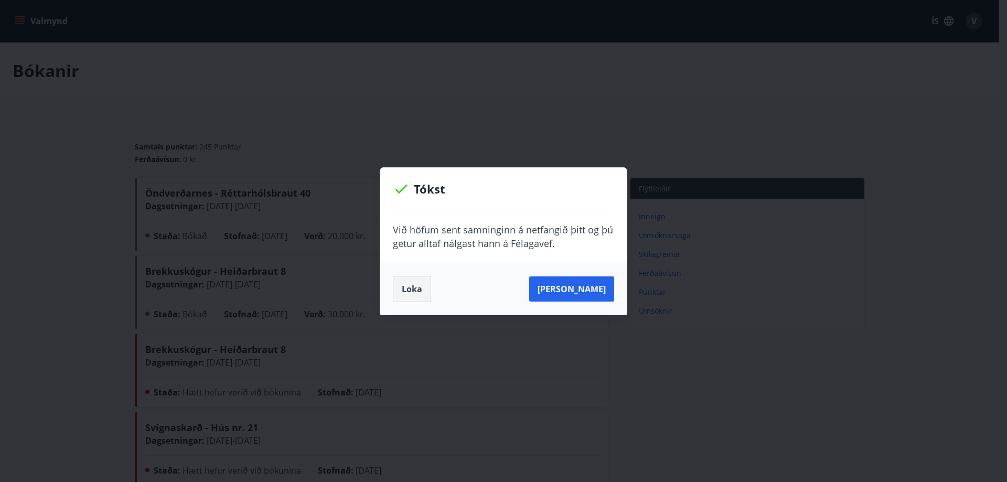
click at [412, 285] on button "Loka" at bounding box center [412, 289] width 38 height 26
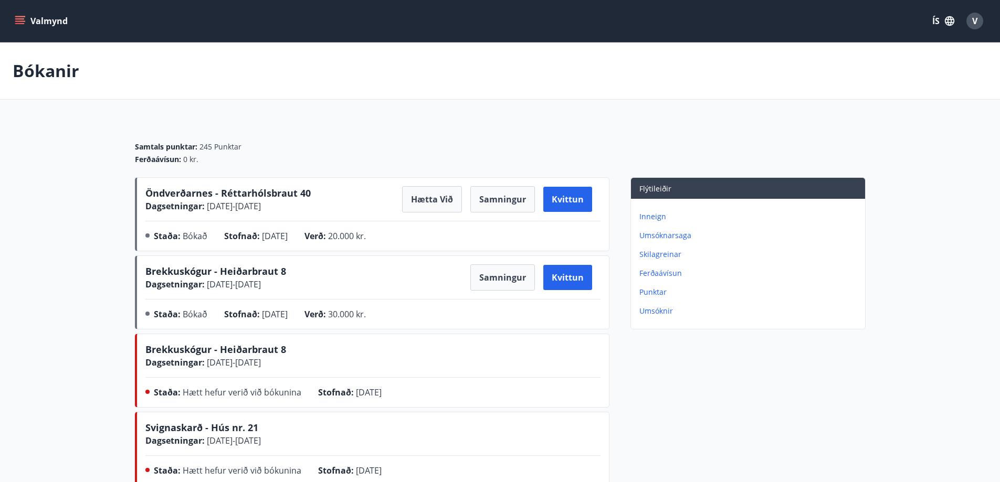
click at [971, 23] on div "V" at bounding box center [974, 21] width 17 height 17
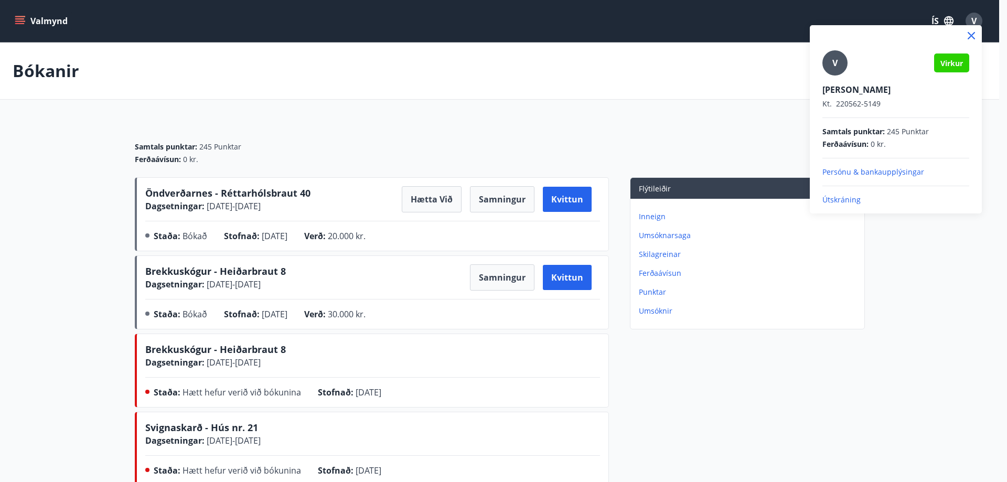
click at [835, 197] on p "Útskráning" at bounding box center [896, 200] width 147 height 10
